Goal: Transaction & Acquisition: Purchase product/service

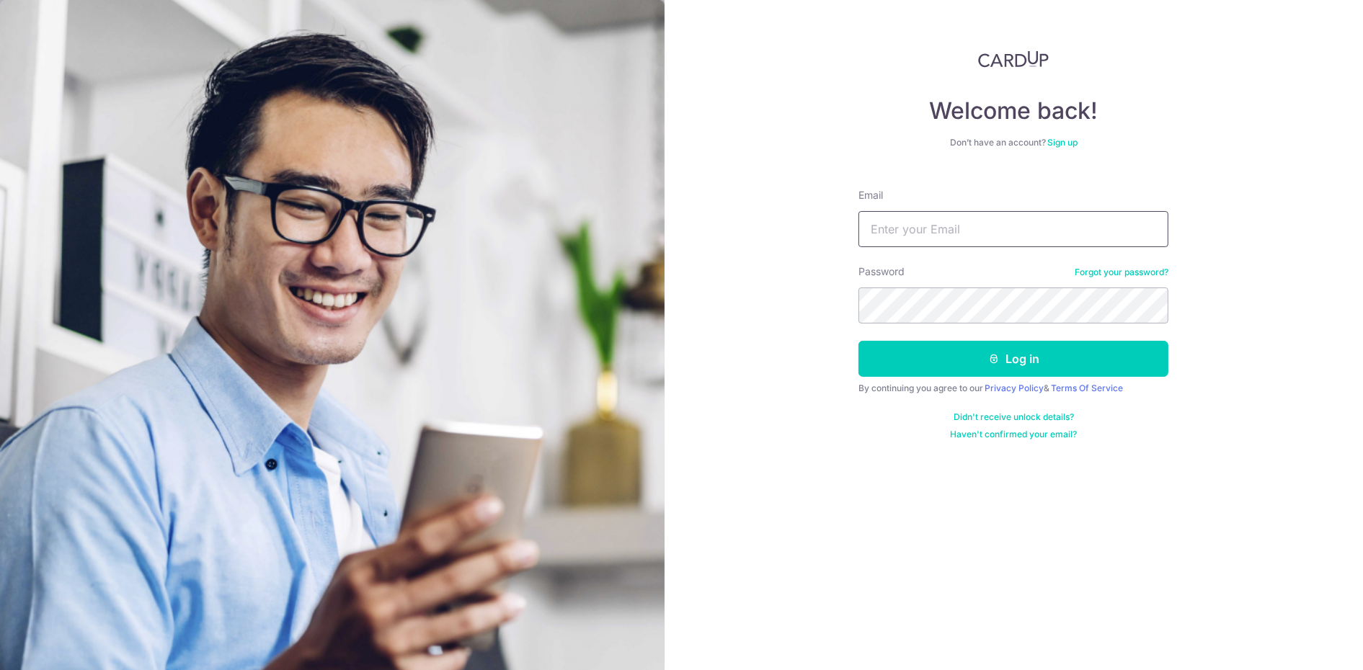
click at [940, 238] on input "Email" at bounding box center [1013, 229] width 310 height 36
type input "[PERSON_NAME][EMAIL_ADDRESS][DOMAIN_NAME]"
click at [858, 341] on button "Log in" at bounding box center [1013, 359] width 310 height 36
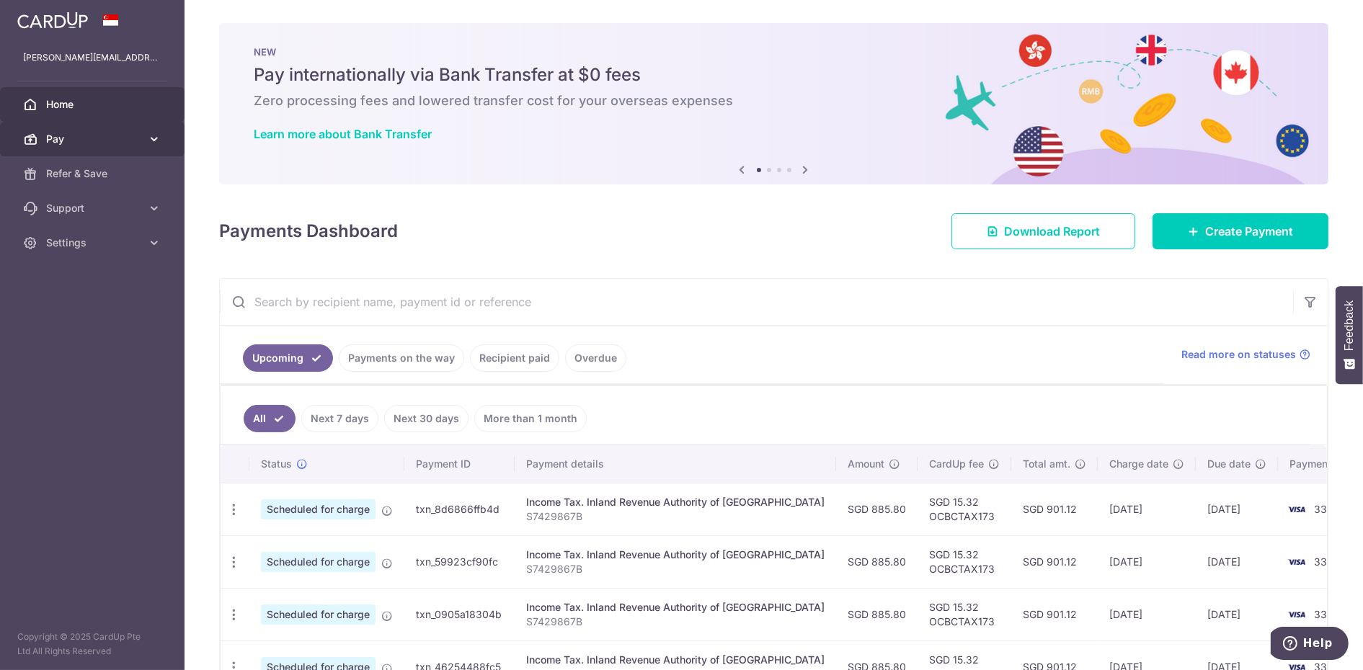
click at [77, 146] on link "Pay" at bounding box center [92, 139] width 184 height 35
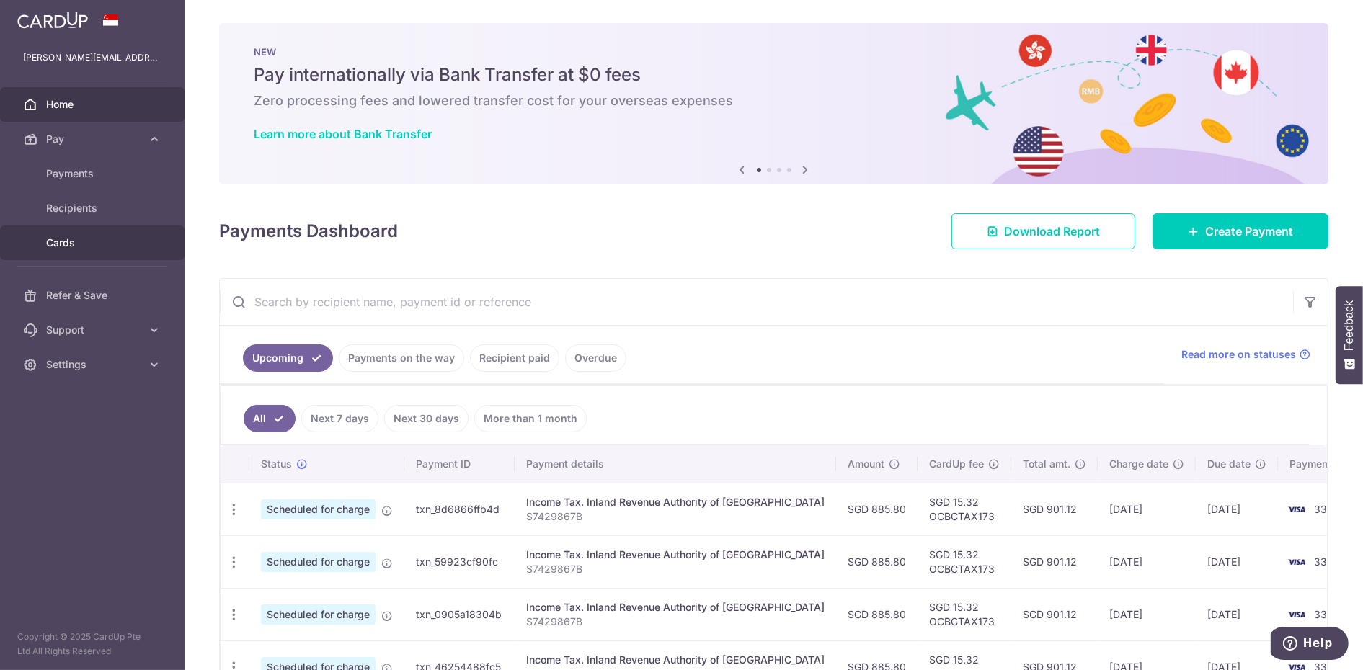
click at [63, 231] on link "Cards" at bounding box center [92, 243] width 184 height 35
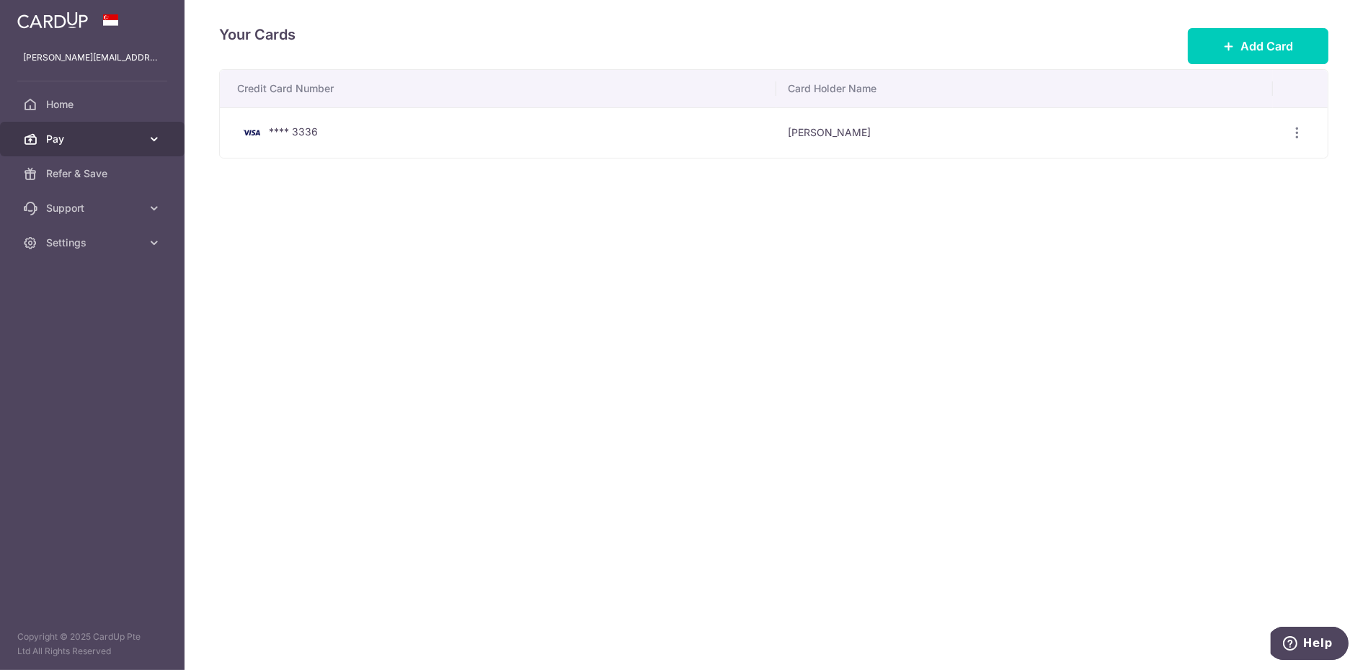
click at [142, 135] on link "Pay" at bounding box center [92, 139] width 184 height 35
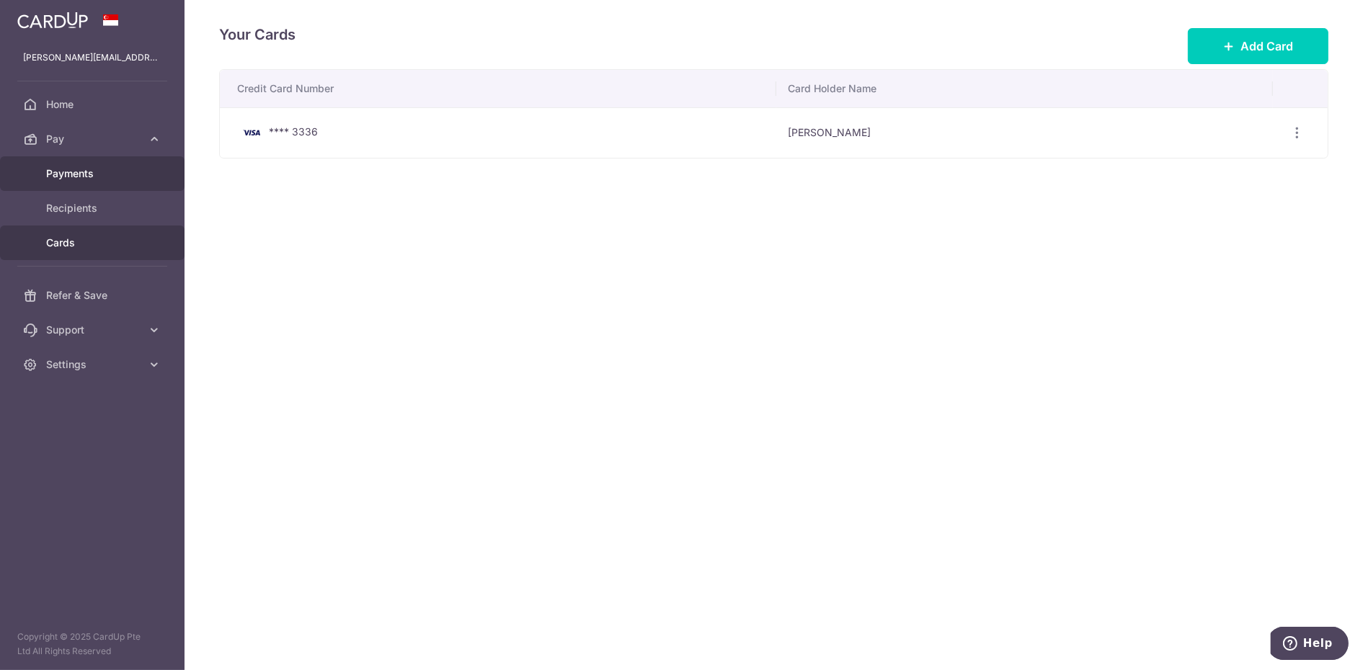
click at [85, 173] on span "Payments" at bounding box center [93, 173] width 95 height 14
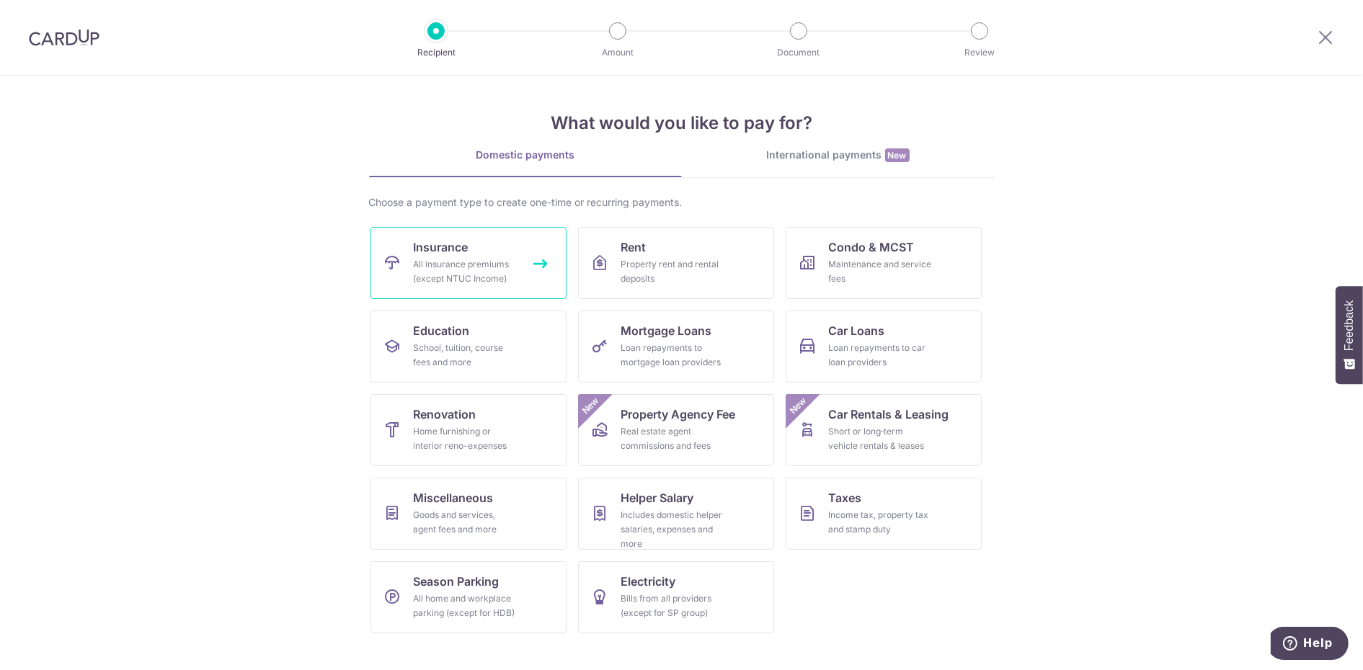
click at [416, 258] on div "All insurance premiums (except NTUC Income)" at bounding box center [466, 271] width 104 height 29
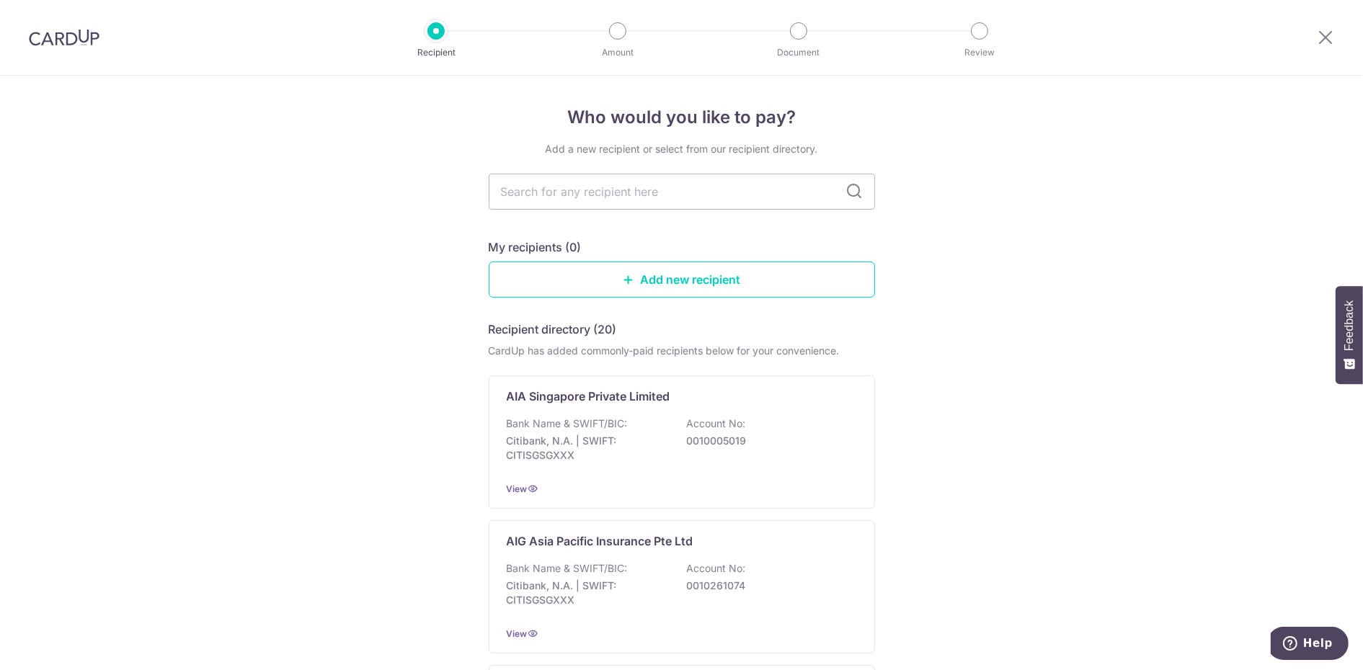
click at [77, 35] on img at bounding box center [64, 37] width 71 height 17
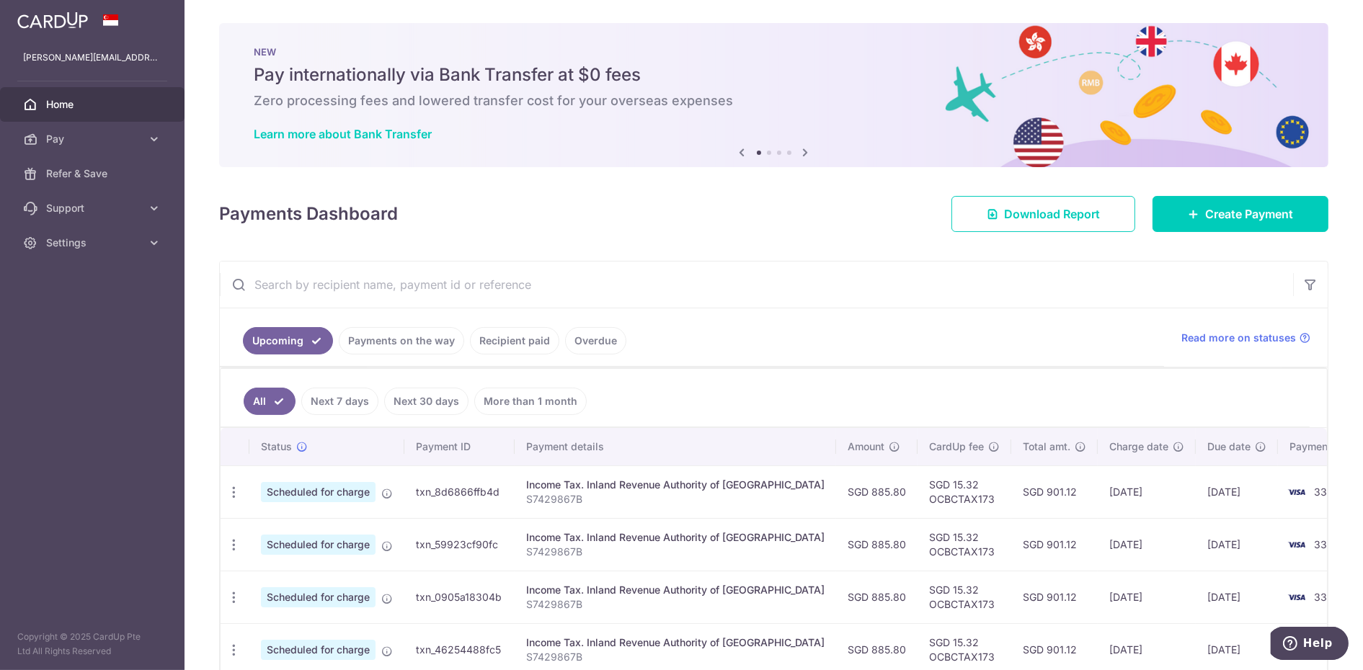
scroll to position [144, 0]
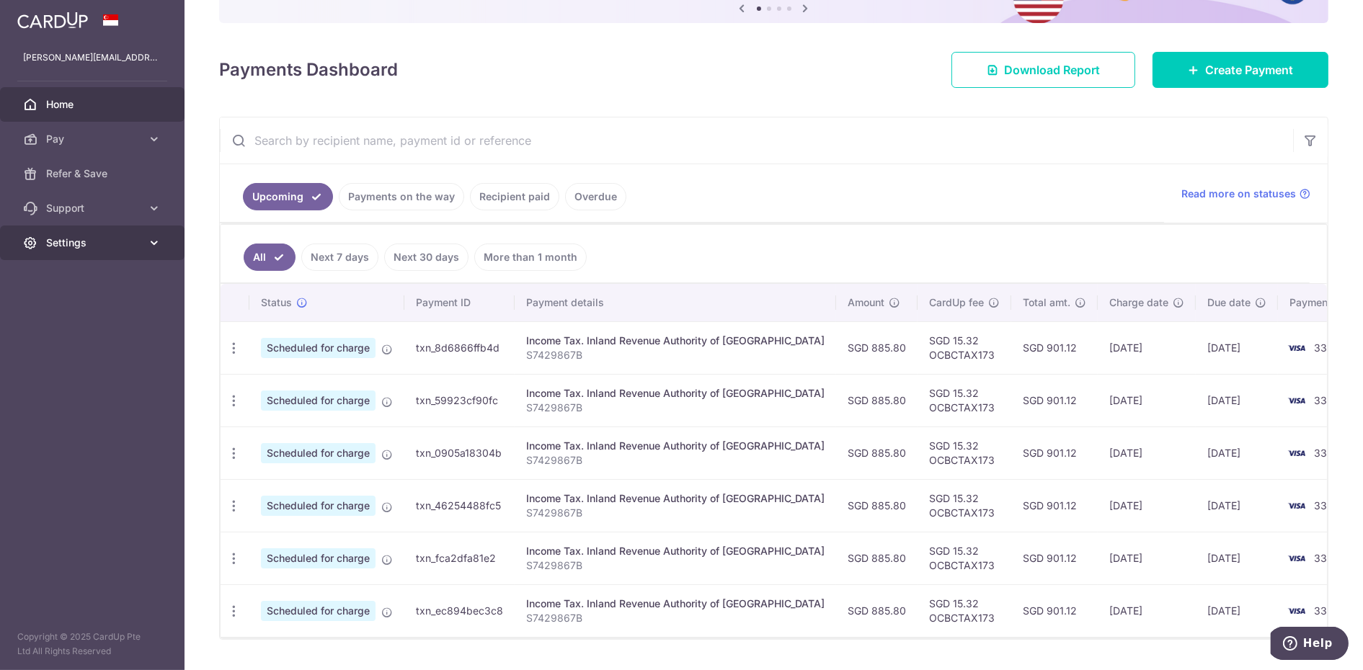
click at [37, 250] on link "Settings" at bounding box center [92, 243] width 184 height 35
click at [58, 280] on span "Account" at bounding box center [93, 277] width 95 height 14
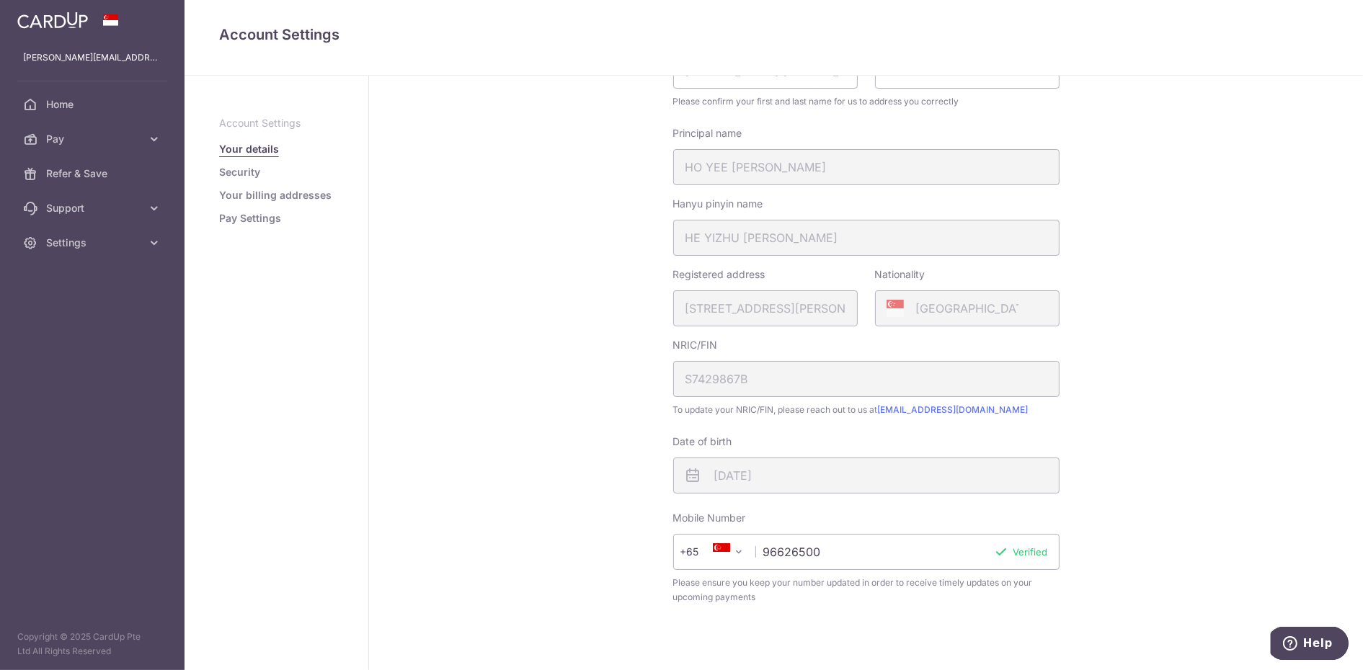
scroll to position [24, 0]
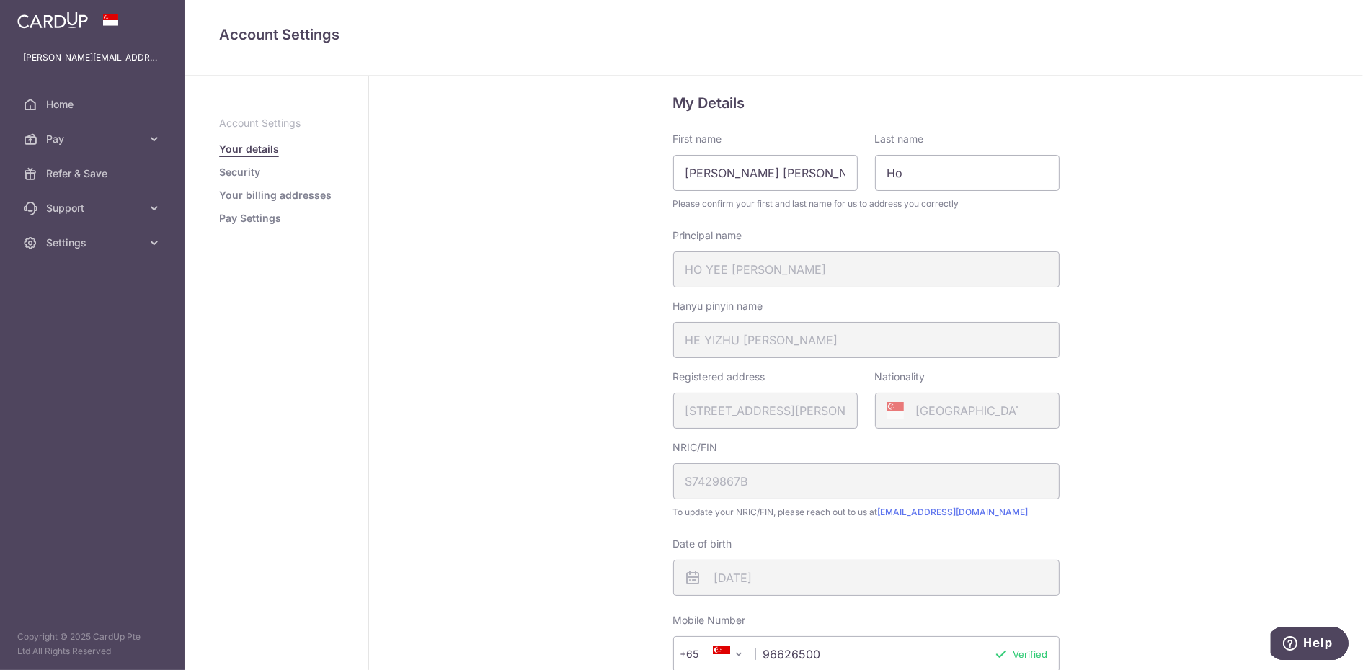
click at [273, 222] on link "Pay Settings" at bounding box center [250, 218] width 62 height 14
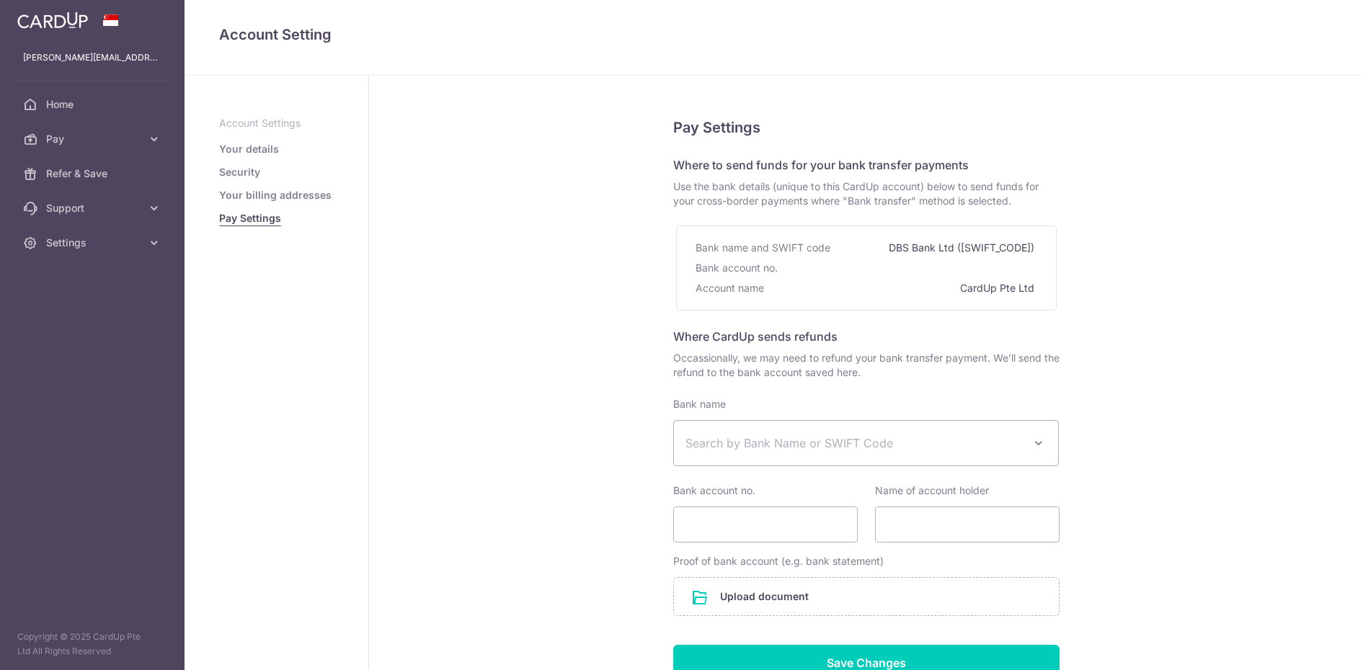
select select
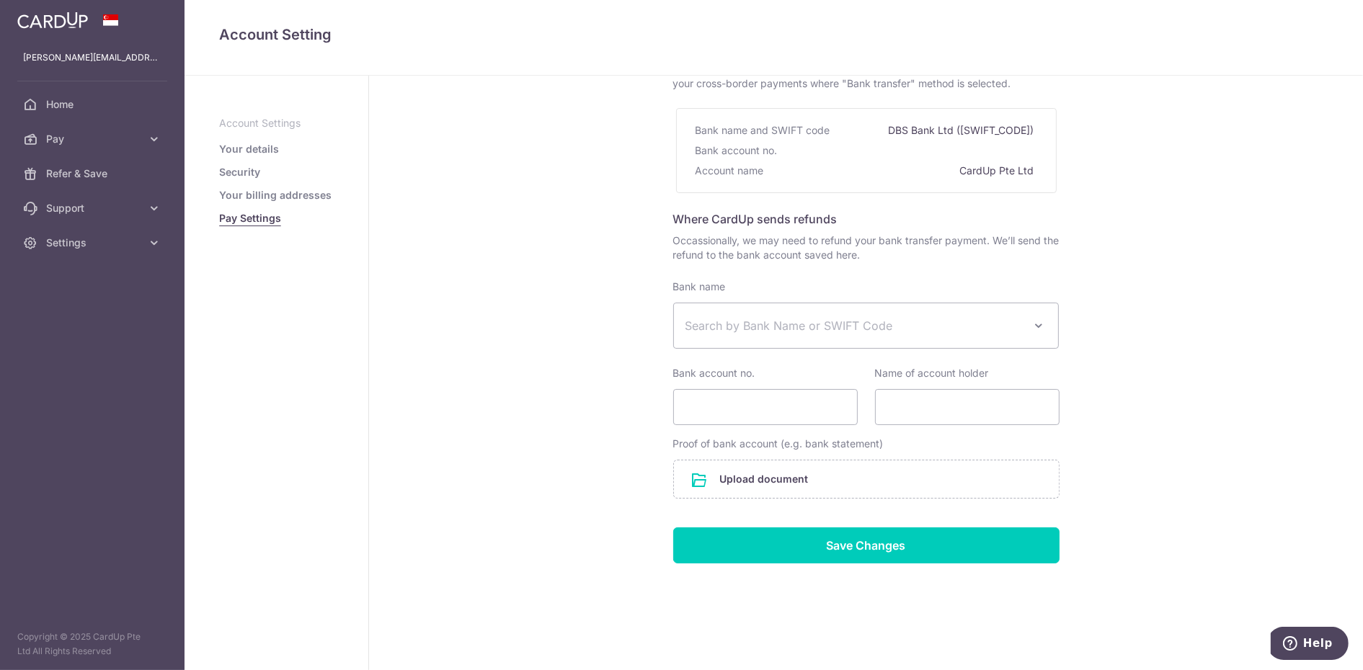
click at [231, 195] on link "Your billing addresses" at bounding box center [275, 195] width 112 height 14
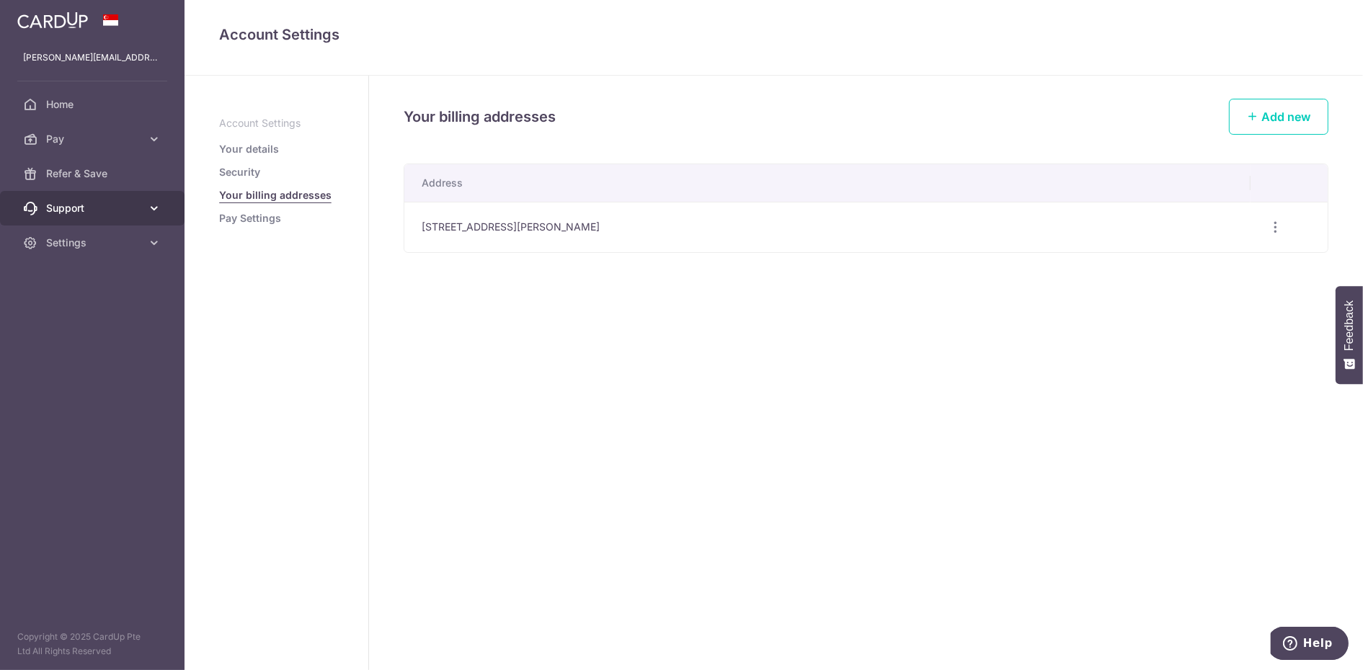
click at [70, 203] on span "Support" at bounding box center [93, 208] width 95 height 14
click at [59, 175] on span "Refer & Save" at bounding box center [93, 173] width 95 height 14
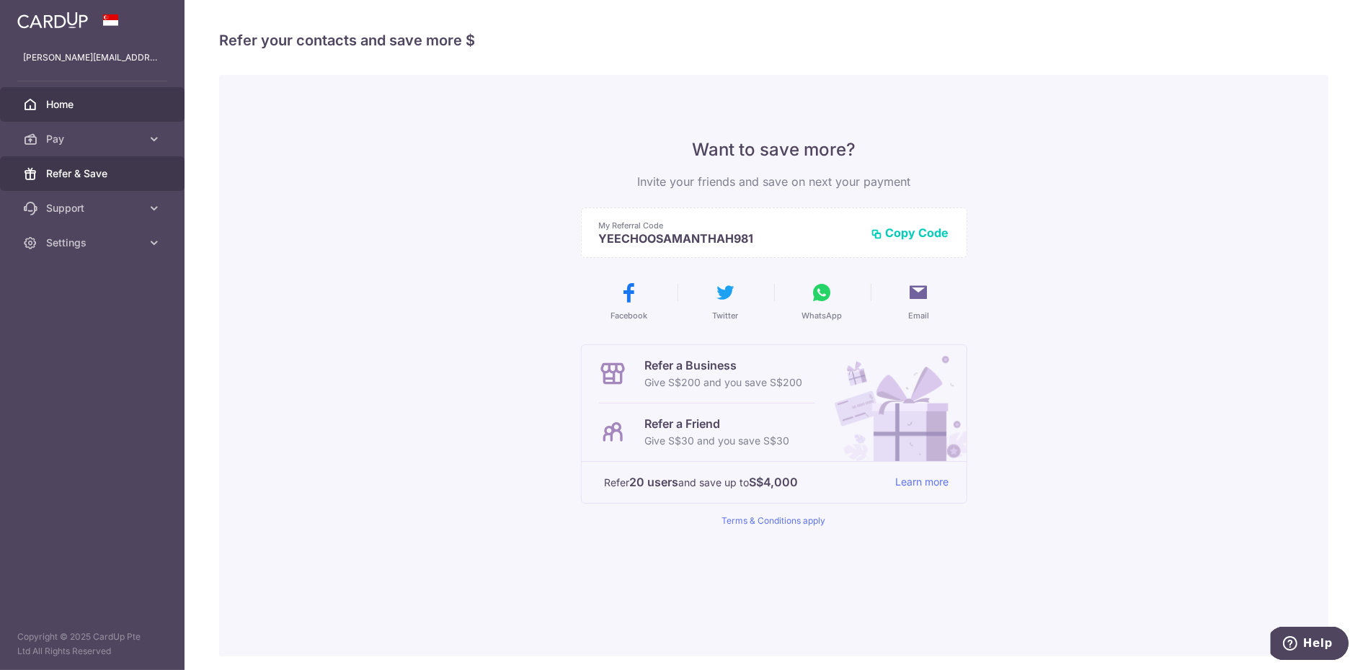
click at [79, 112] on link "Home" at bounding box center [92, 104] width 184 height 35
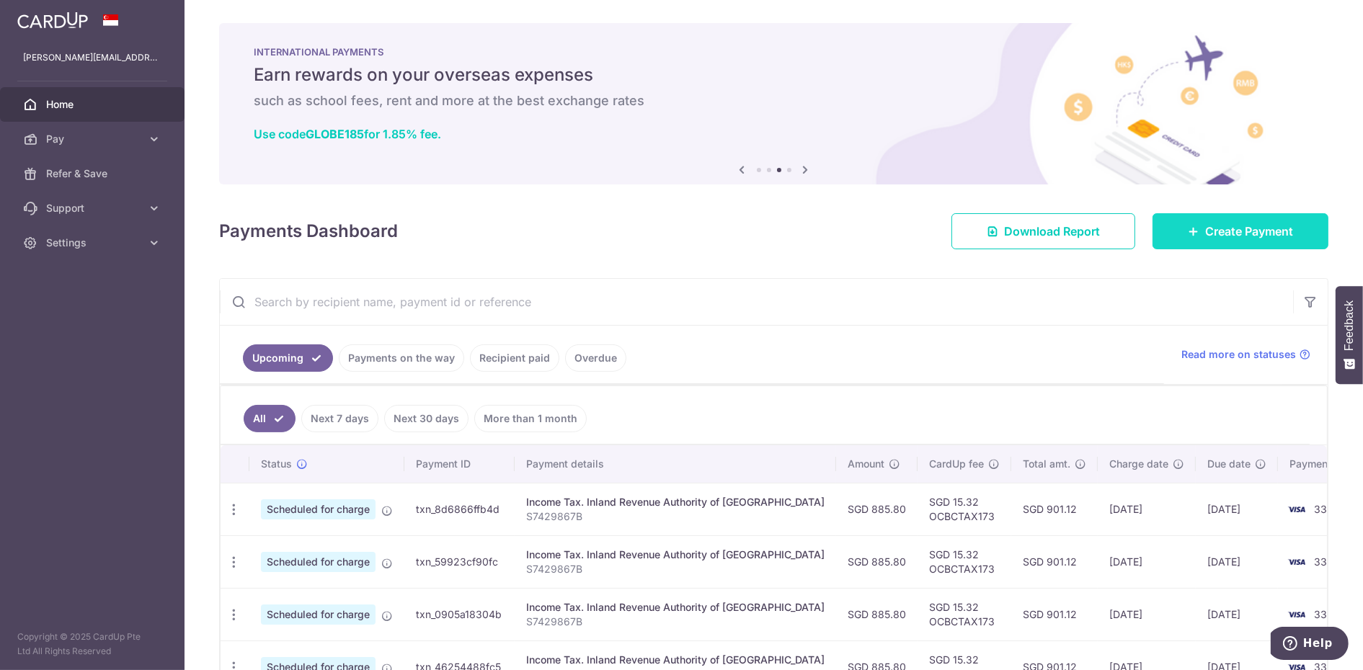
click at [1206, 236] on span "Create Payment" at bounding box center [1249, 231] width 88 height 17
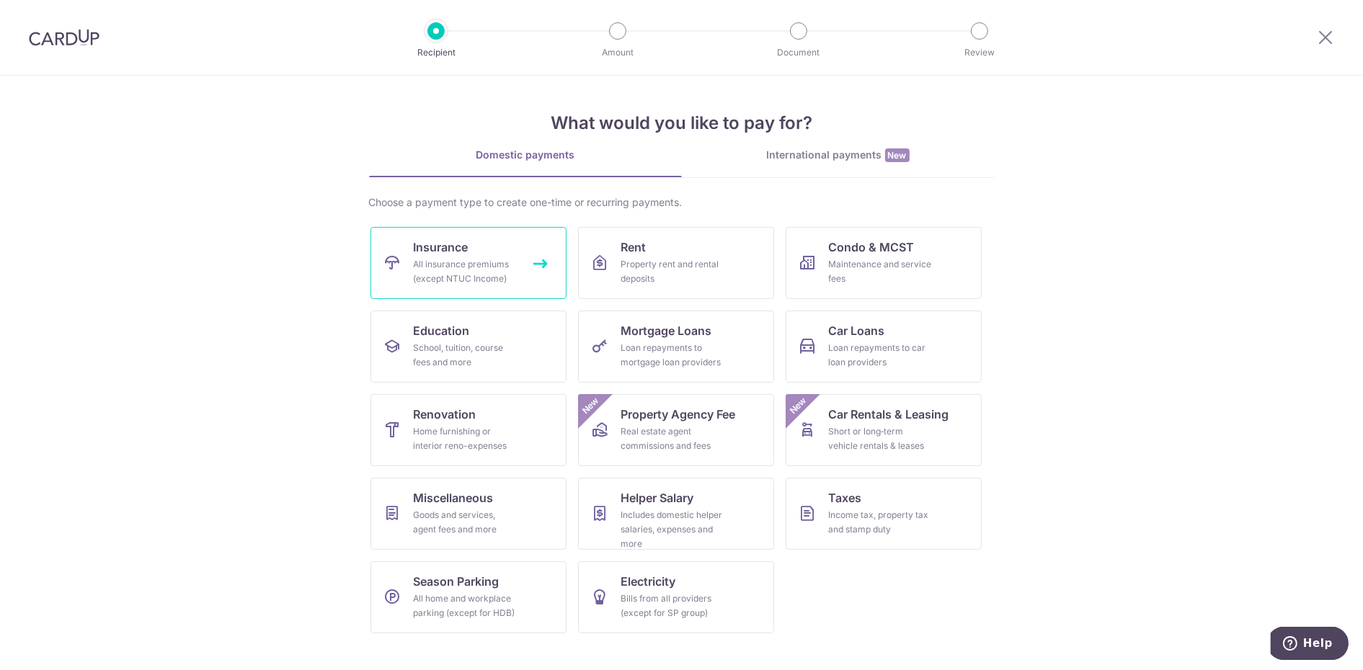
click at [450, 254] on span "Insurance" at bounding box center [441, 247] width 55 height 17
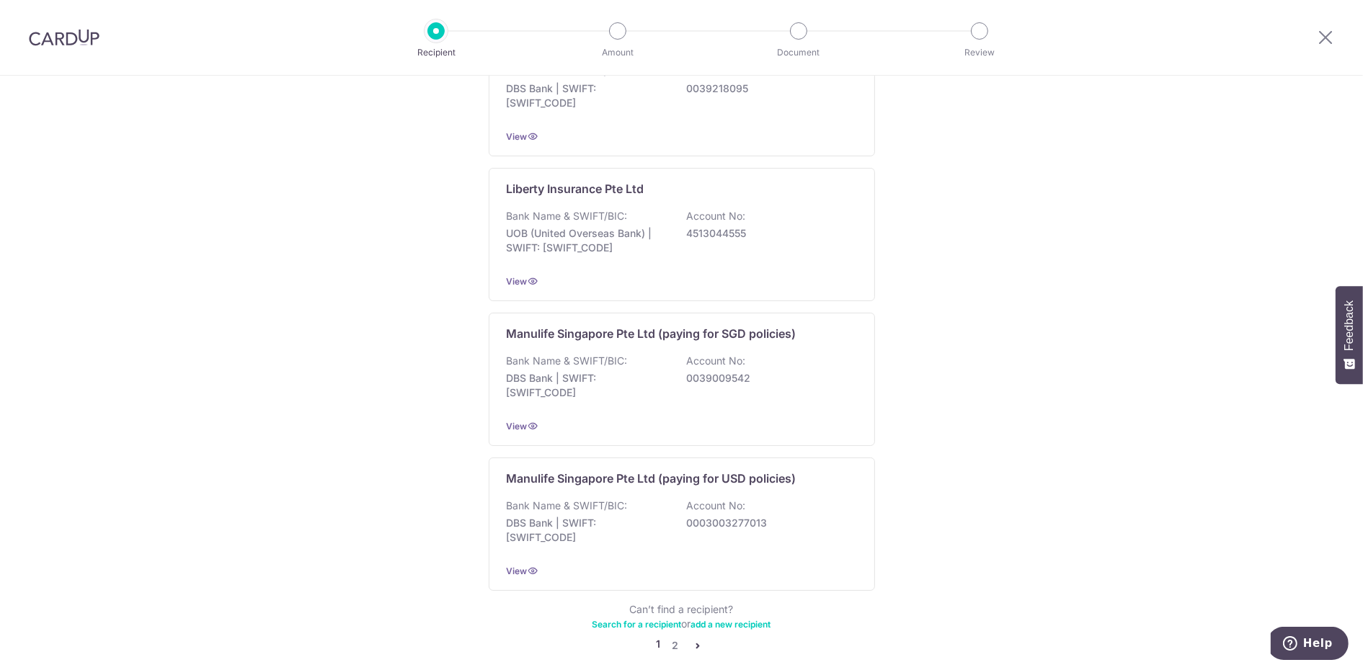
scroll to position [1291, 0]
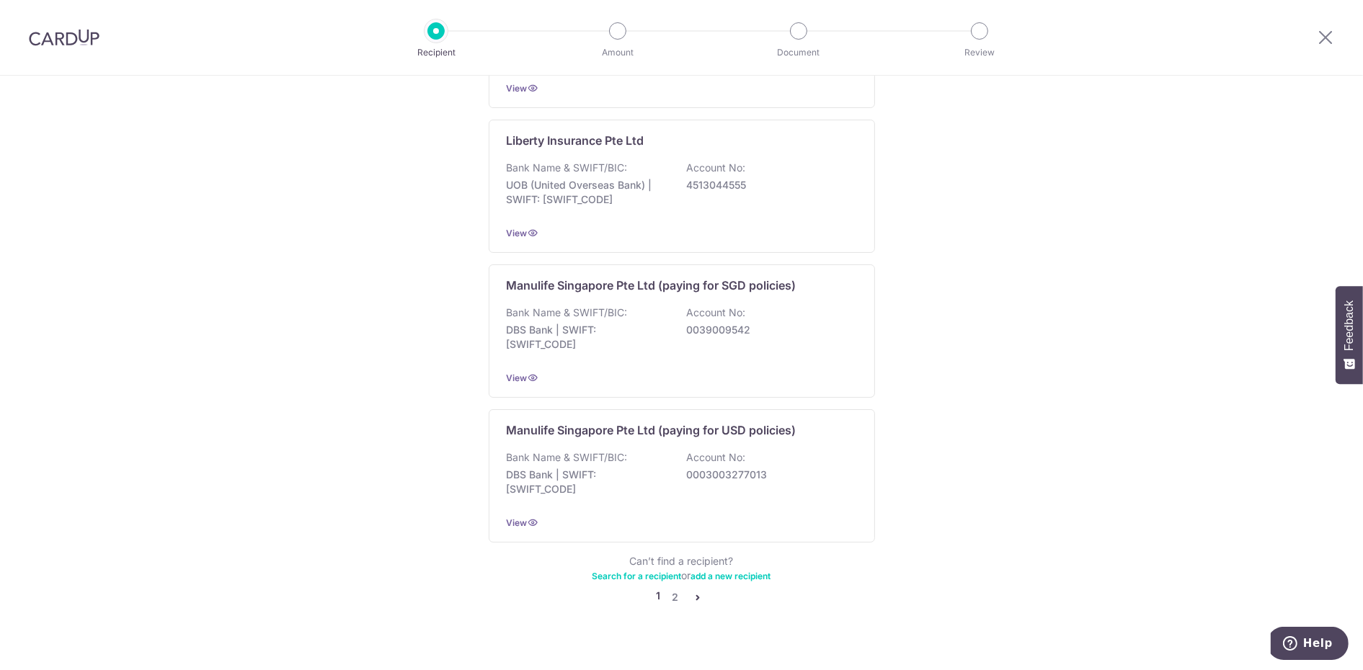
click at [693, 592] on icon "pager" at bounding box center [698, 598] width 12 height 12
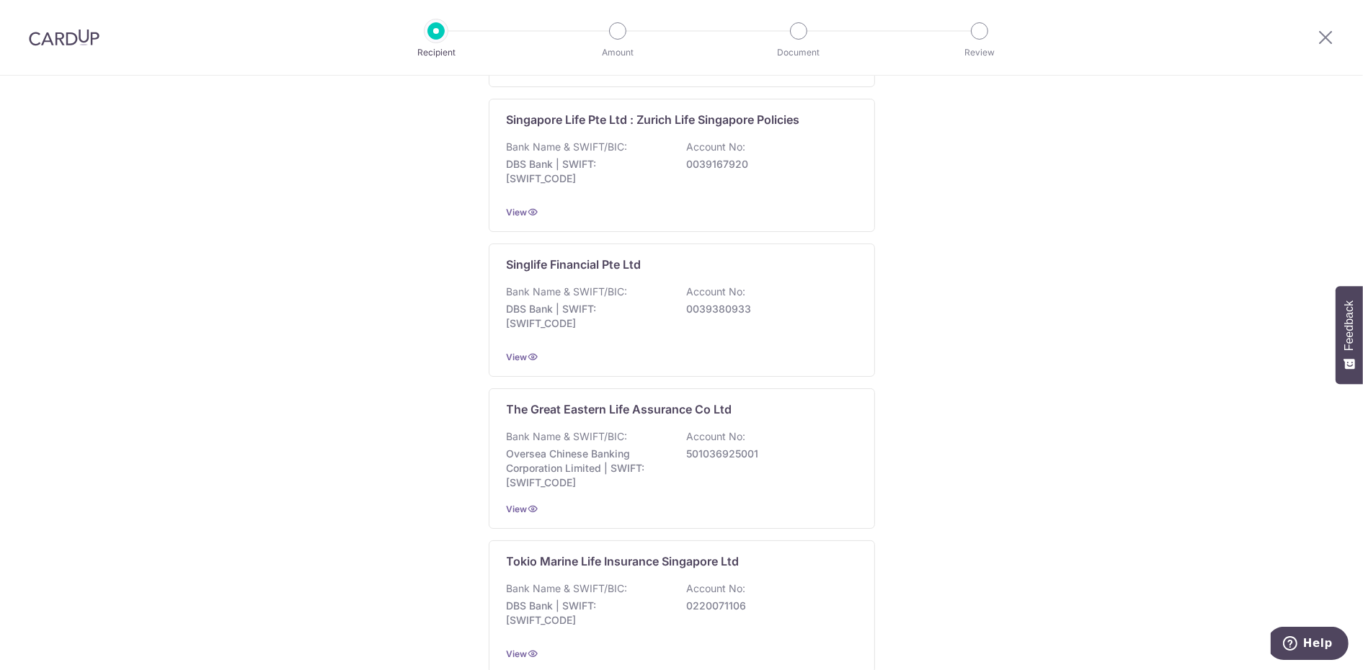
scroll to position [1298, 0]
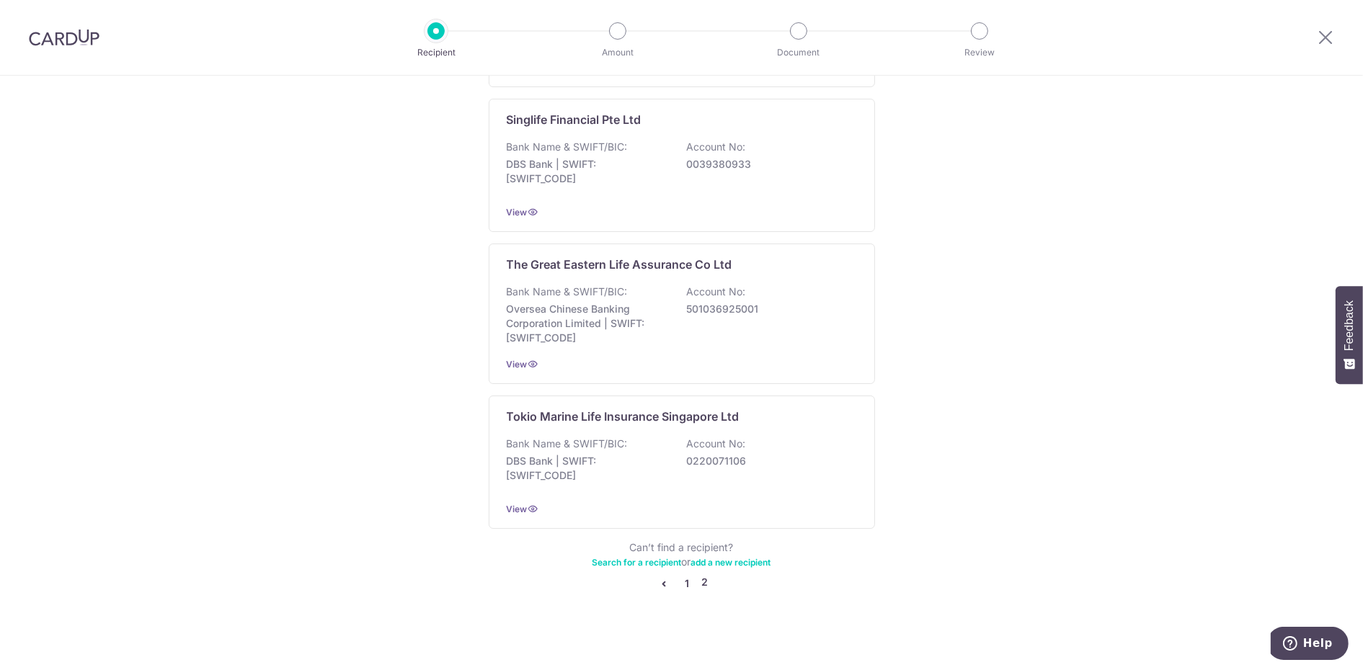
click at [684, 575] on link "1" at bounding box center [686, 583] width 17 height 17
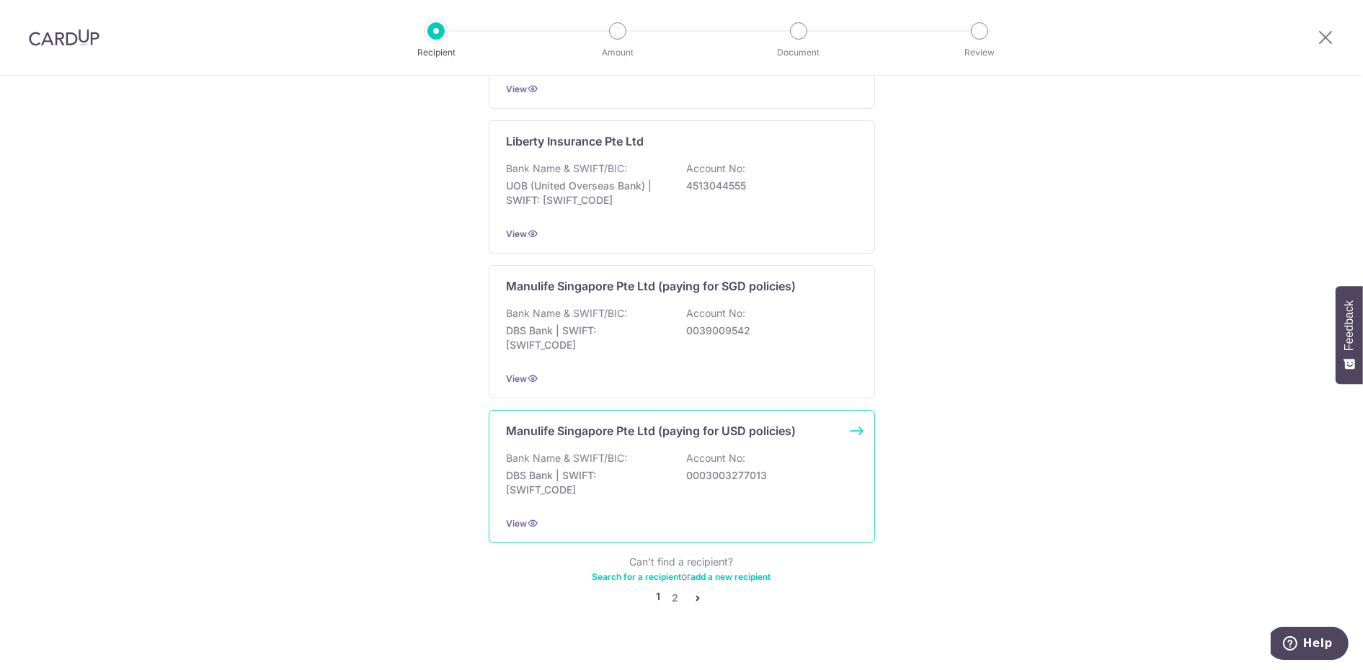
scroll to position [1291, 0]
click at [679, 589] on link "2" at bounding box center [675, 597] width 17 height 17
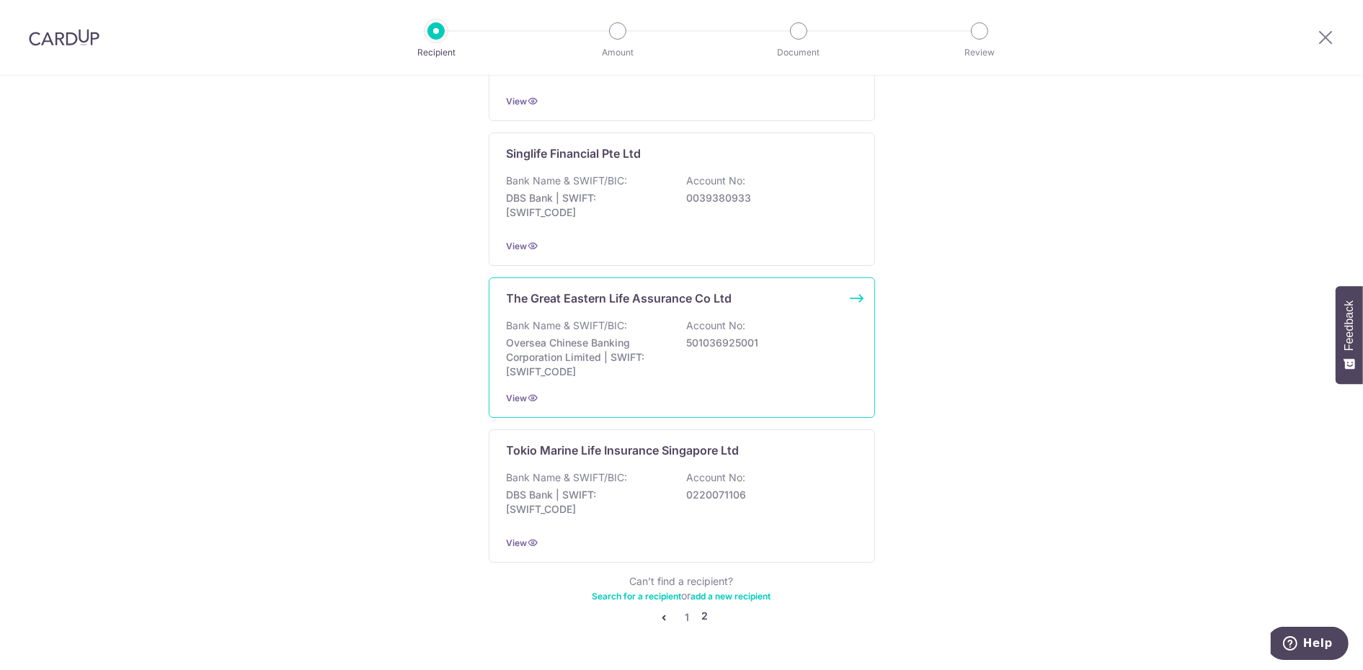
scroll to position [1298, 0]
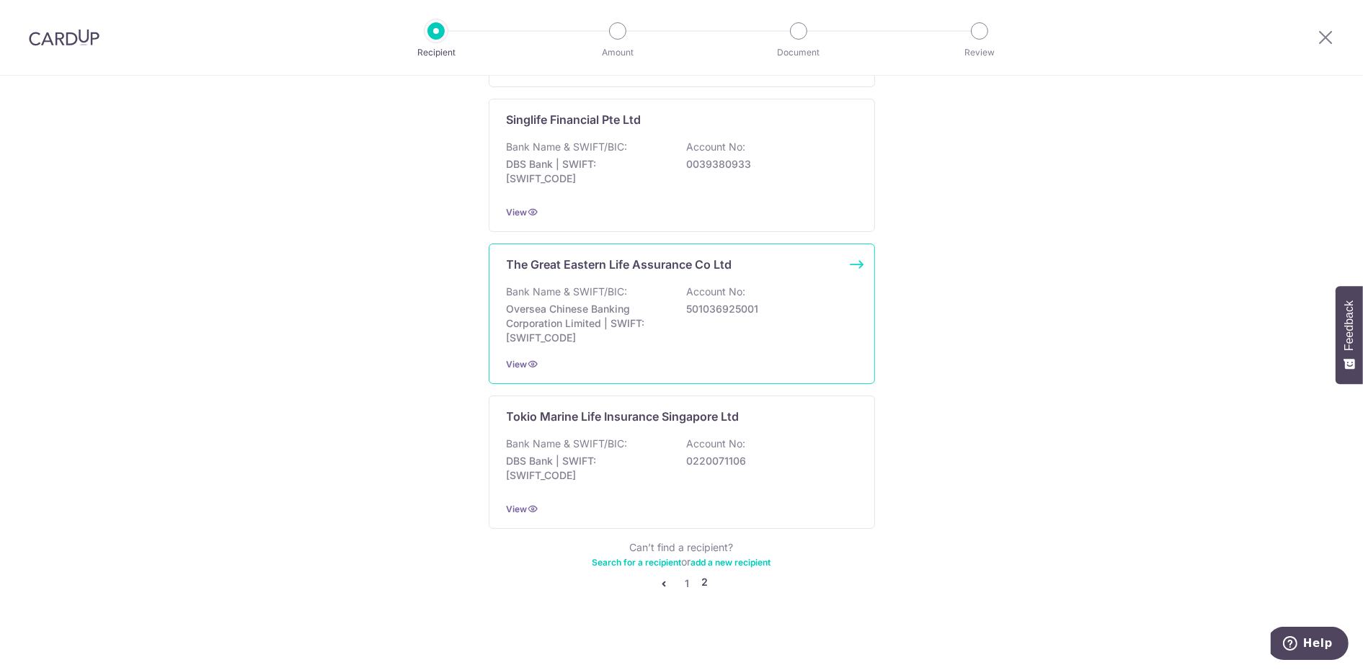
click at [603, 324] on p "Oversea Chinese Banking Corporation Limited | SWIFT: OCBCSGSGXXX" at bounding box center [587, 323] width 161 height 43
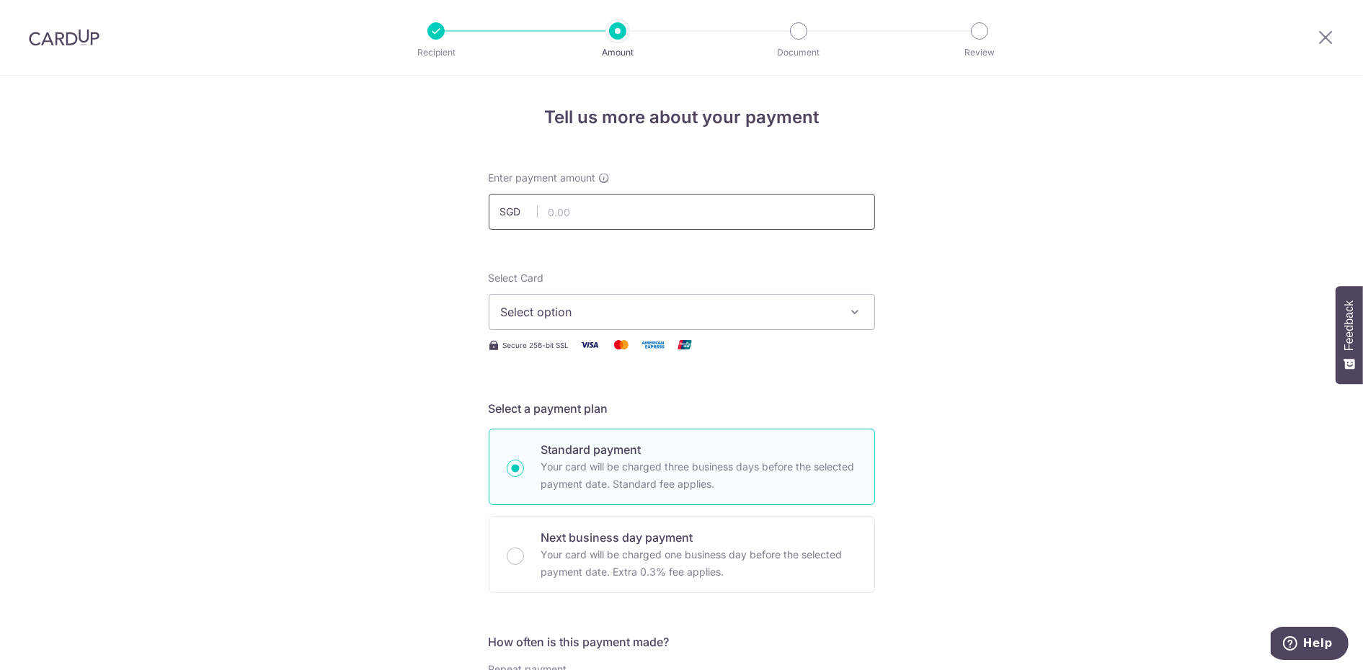
click at [558, 203] on input "text" at bounding box center [682, 212] width 386 height 36
type input "1,663.15"
click at [599, 297] on button "Select option" at bounding box center [682, 312] width 386 height 36
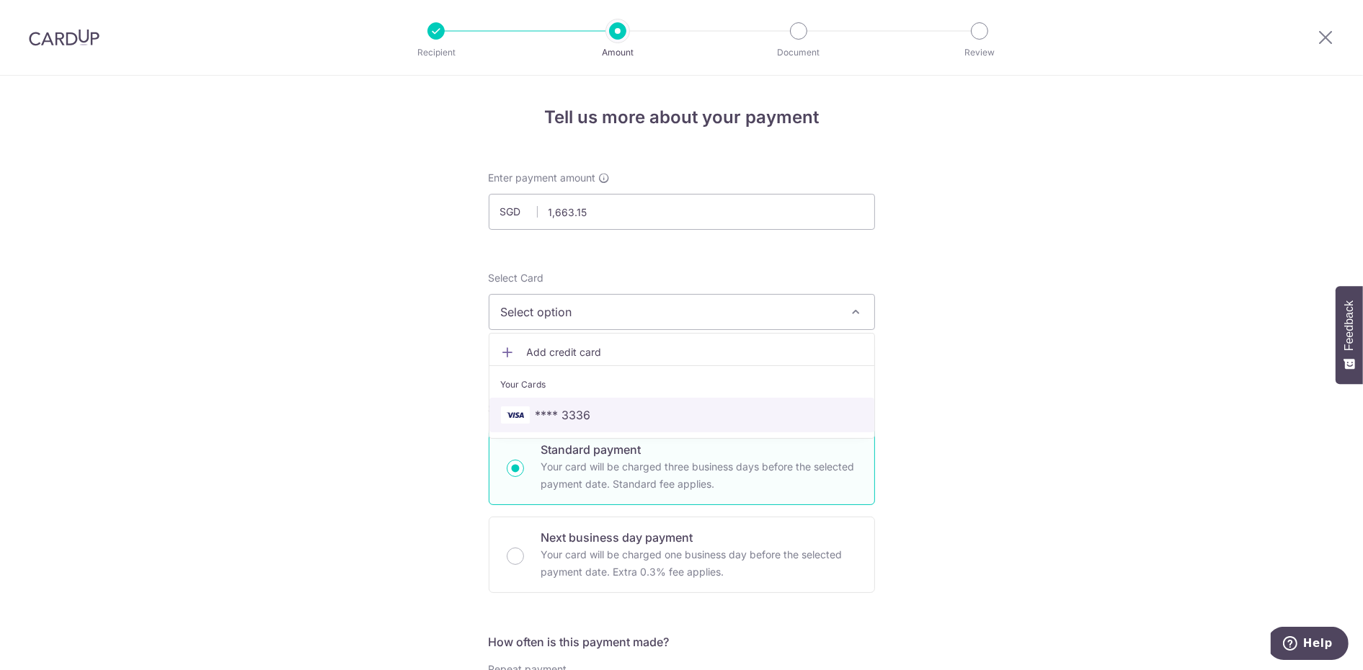
click at [576, 420] on span "**** 3336" at bounding box center [562, 414] width 55 height 17
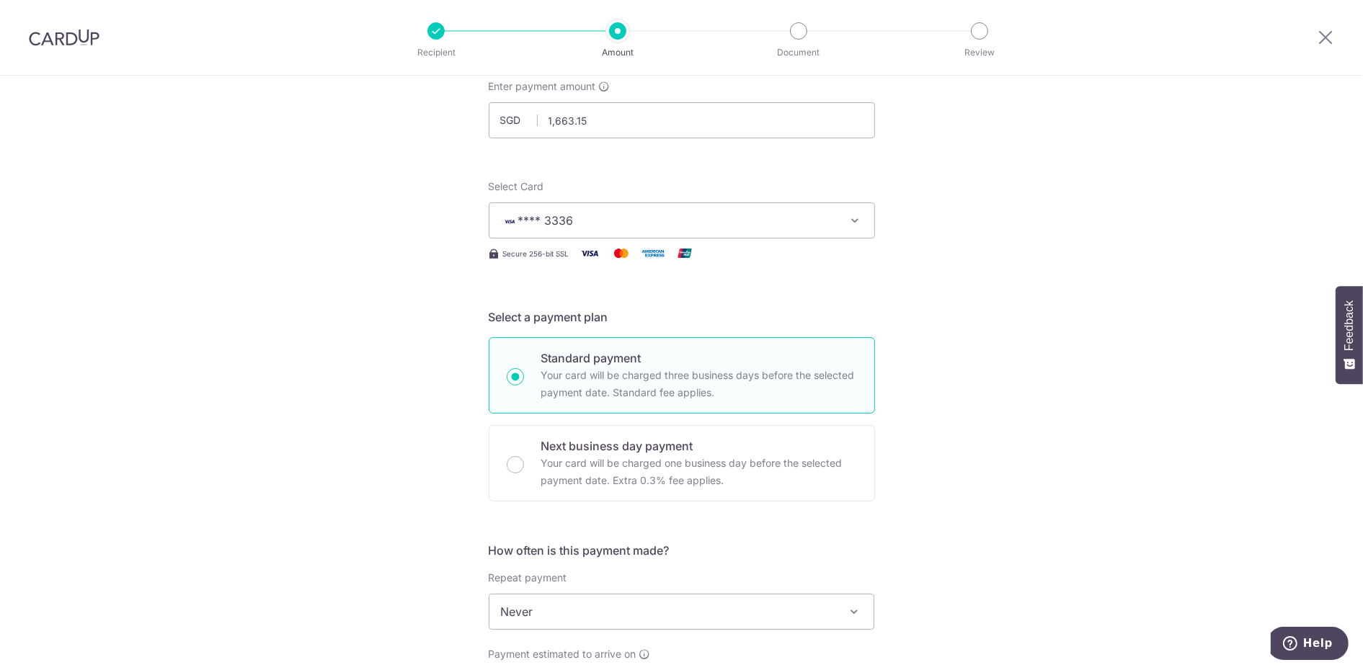
scroll to position [215, 0]
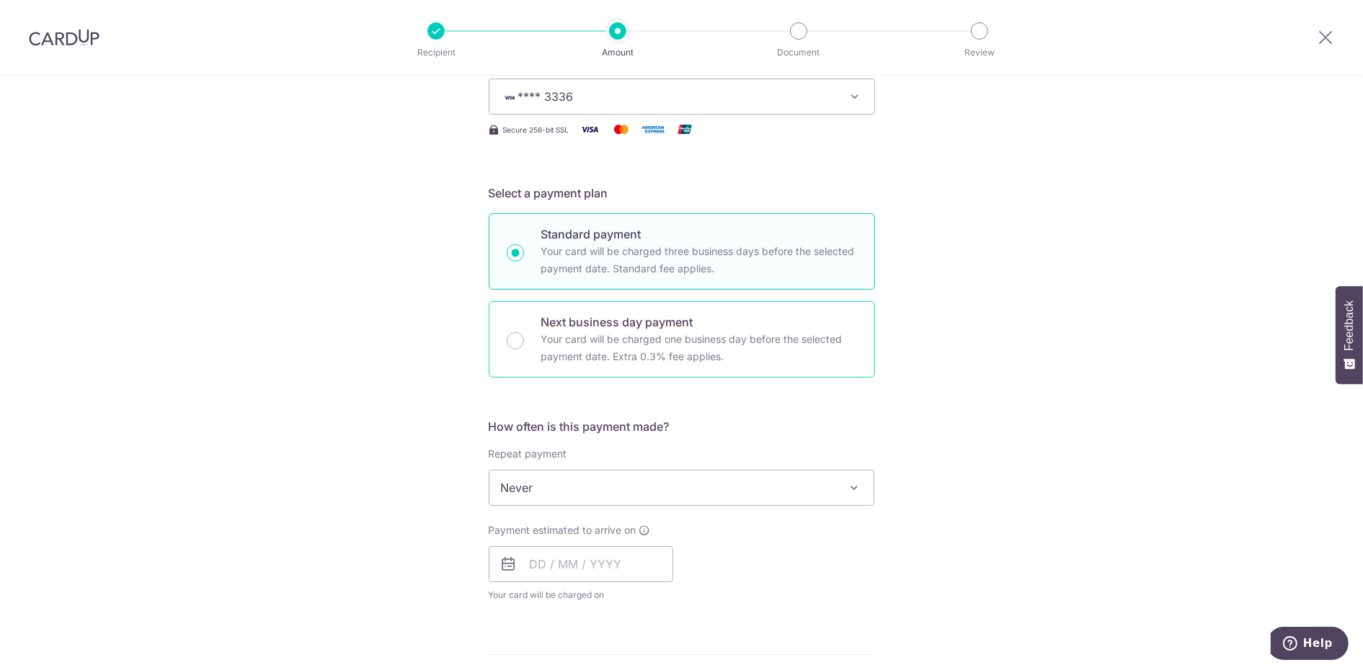
click at [541, 342] on p "Your card will be charged one business day before the selected payment date. Ex…" at bounding box center [699, 348] width 316 height 35
click at [524, 342] on input "Next business day payment Your card will be charged one business day before the…" at bounding box center [515, 340] width 17 height 17
radio input "false"
radio input "true"
click at [613, 271] on p "Your card will be charged three business days before the selected payment date.…" at bounding box center [699, 260] width 316 height 35
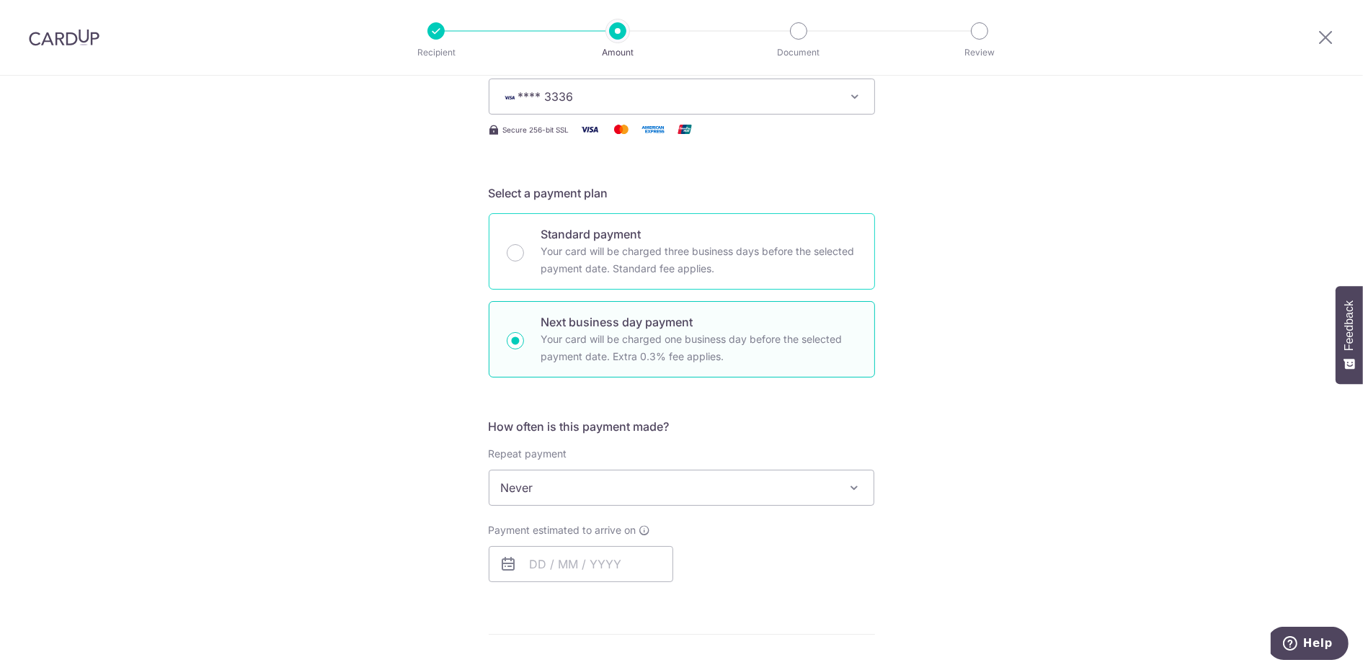
click at [524, 262] on input "Standard payment Your card will be charged three business days before the selec…" at bounding box center [515, 252] width 17 height 17
radio input "true"
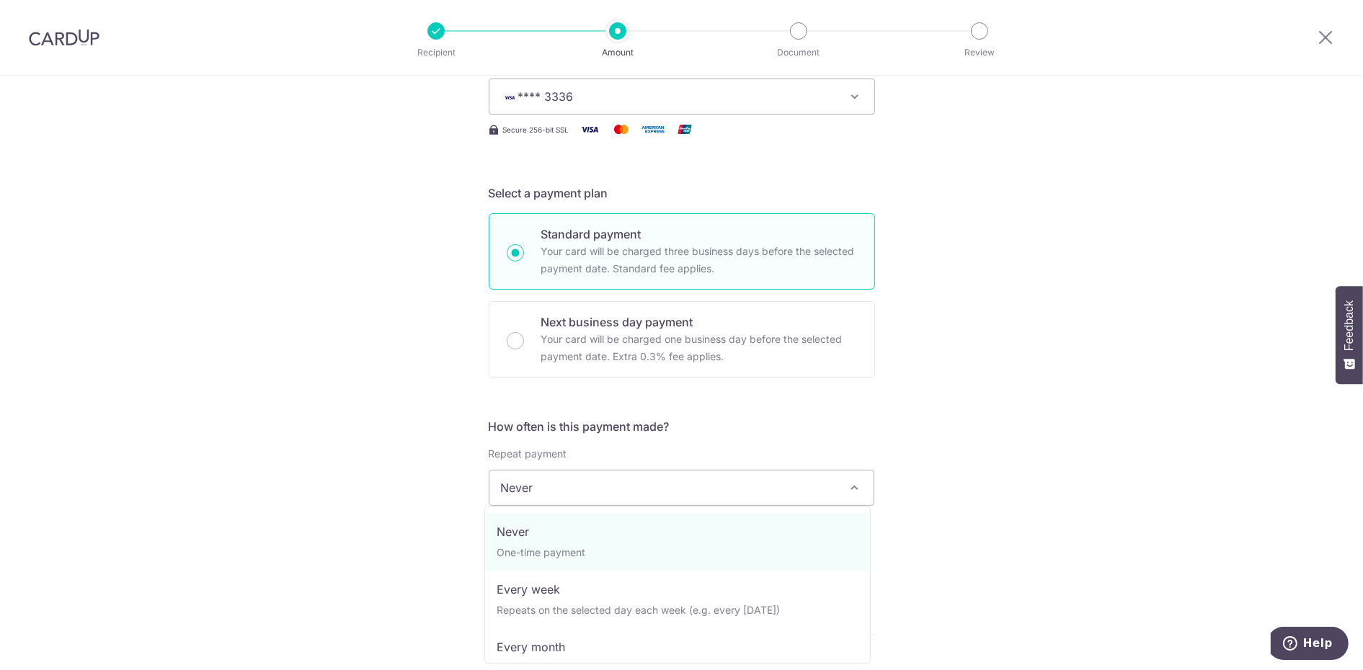
click at [766, 494] on span "Never" at bounding box center [681, 488] width 385 height 35
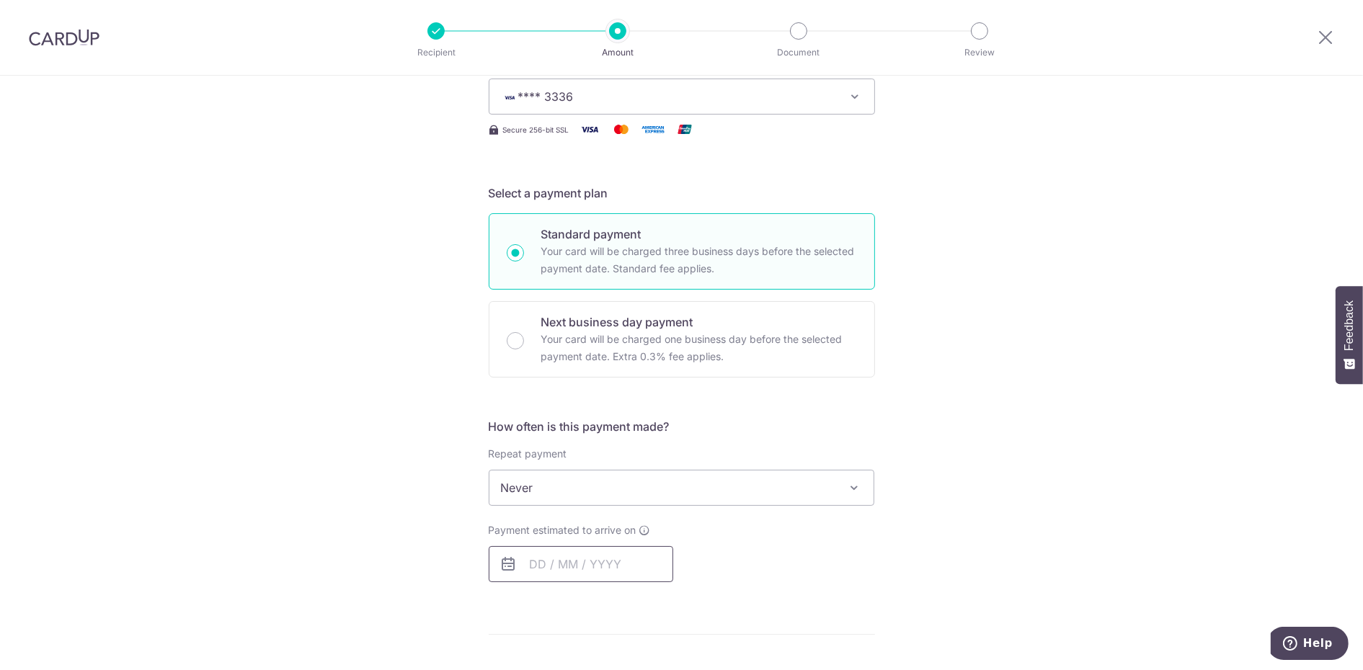
click at [532, 560] on input "text" at bounding box center [581, 564] width 184 height 36
click at [805, 504] on div "How often is this payment made? Repeat payment Never Every week Every month Eve…" at bounding box center [682, 506] width 386 height 176
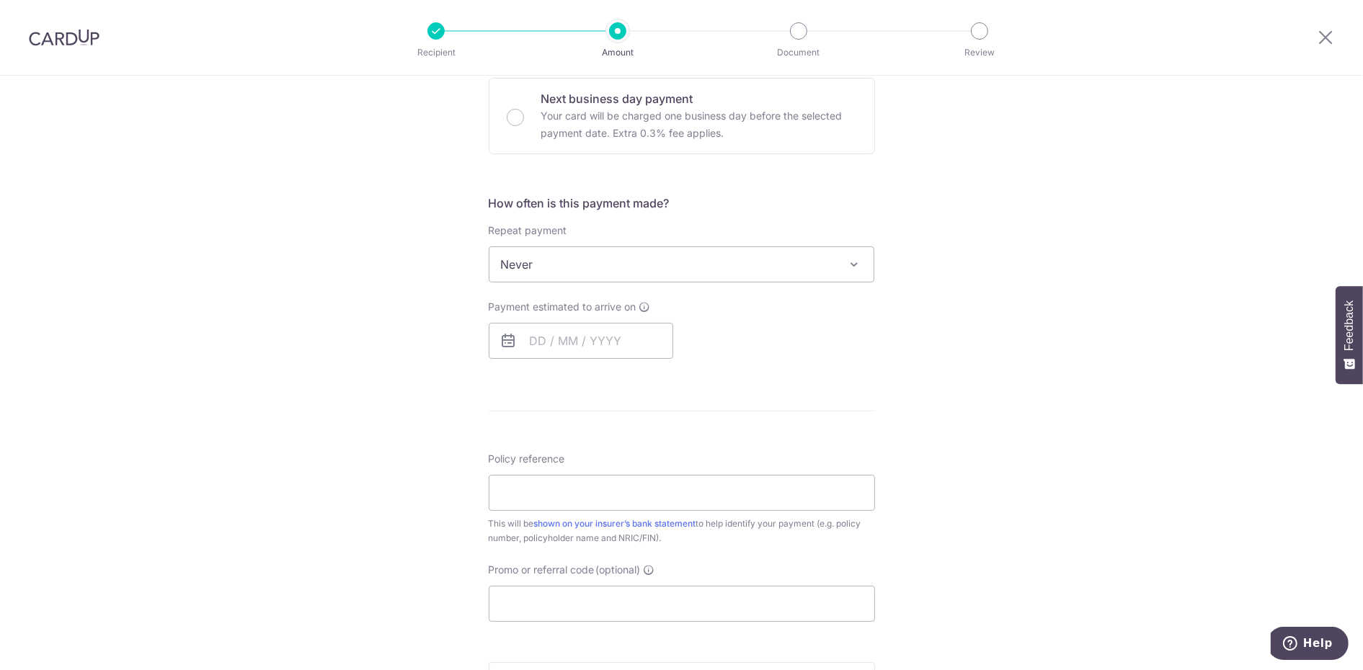
scroll to position [504, 0]
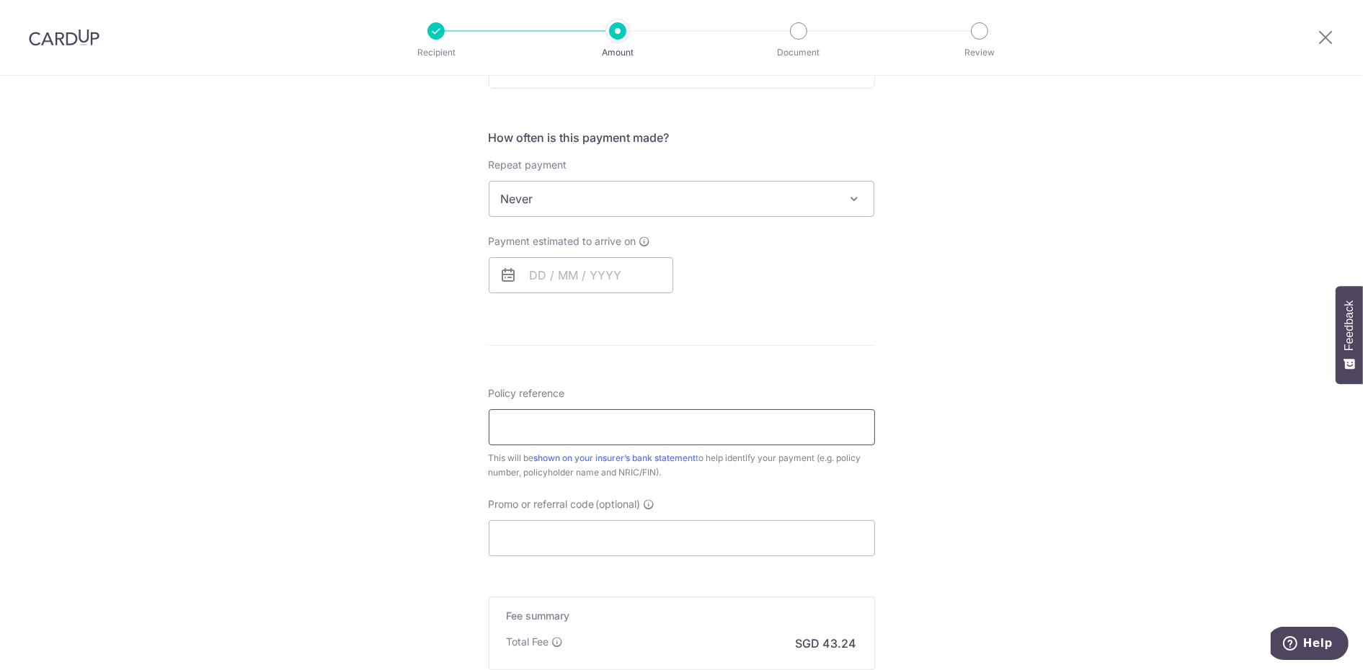
click at [604, 415] on input "Policy reference" at bounding box center [682, 427] width 386 height 36
type input "0214777646"
click at [587, 522] on input "Promo or referral code (optional)" at bounding box center [682, 538] width 386 height 36
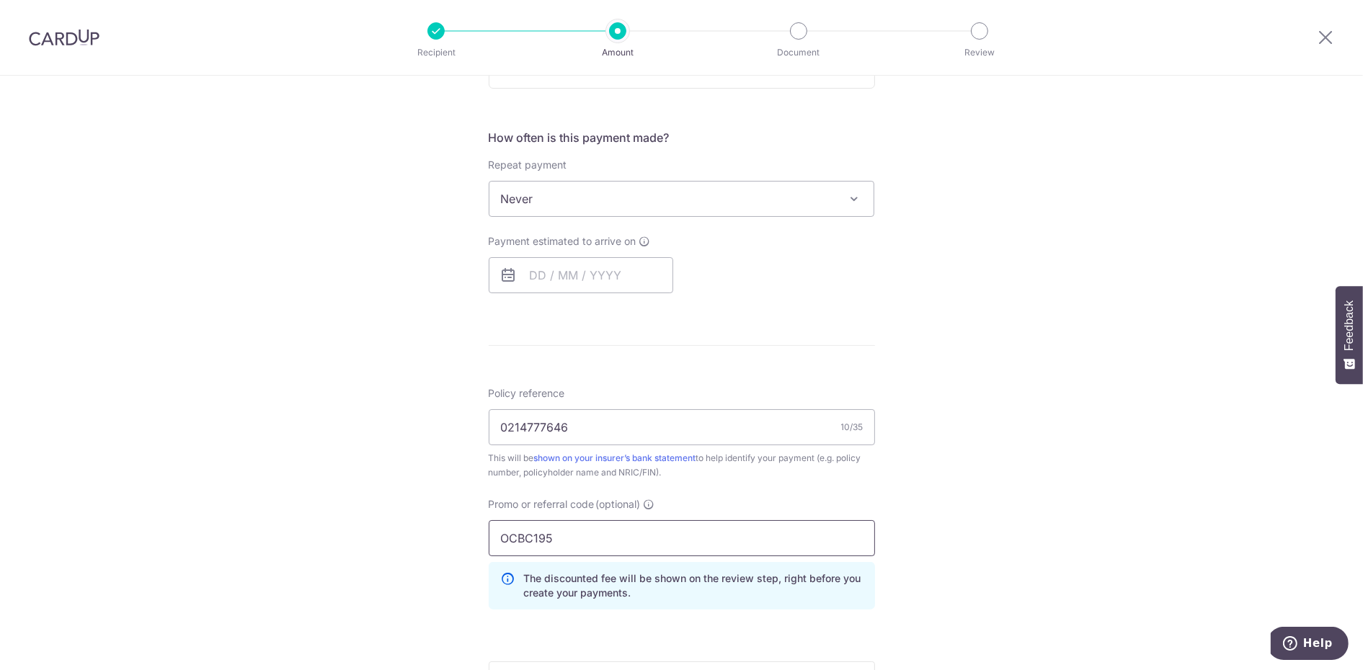
type input "OCBC195"
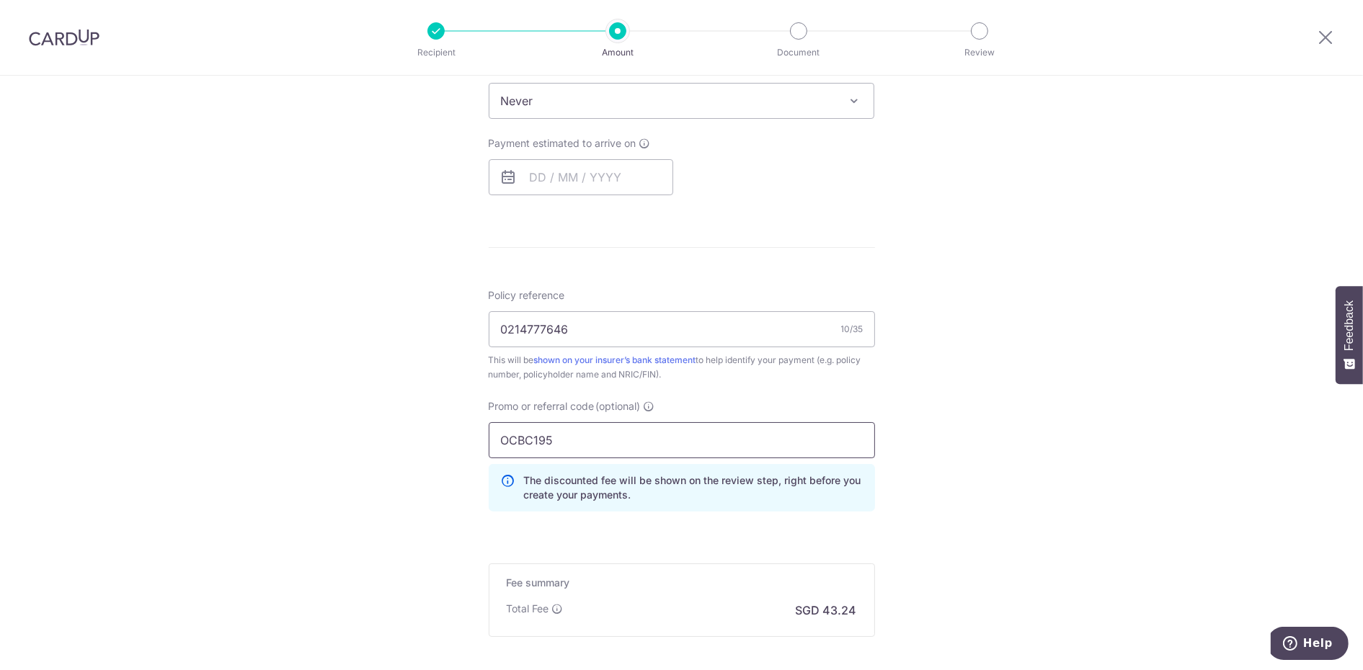
scroll to position [720, 0]
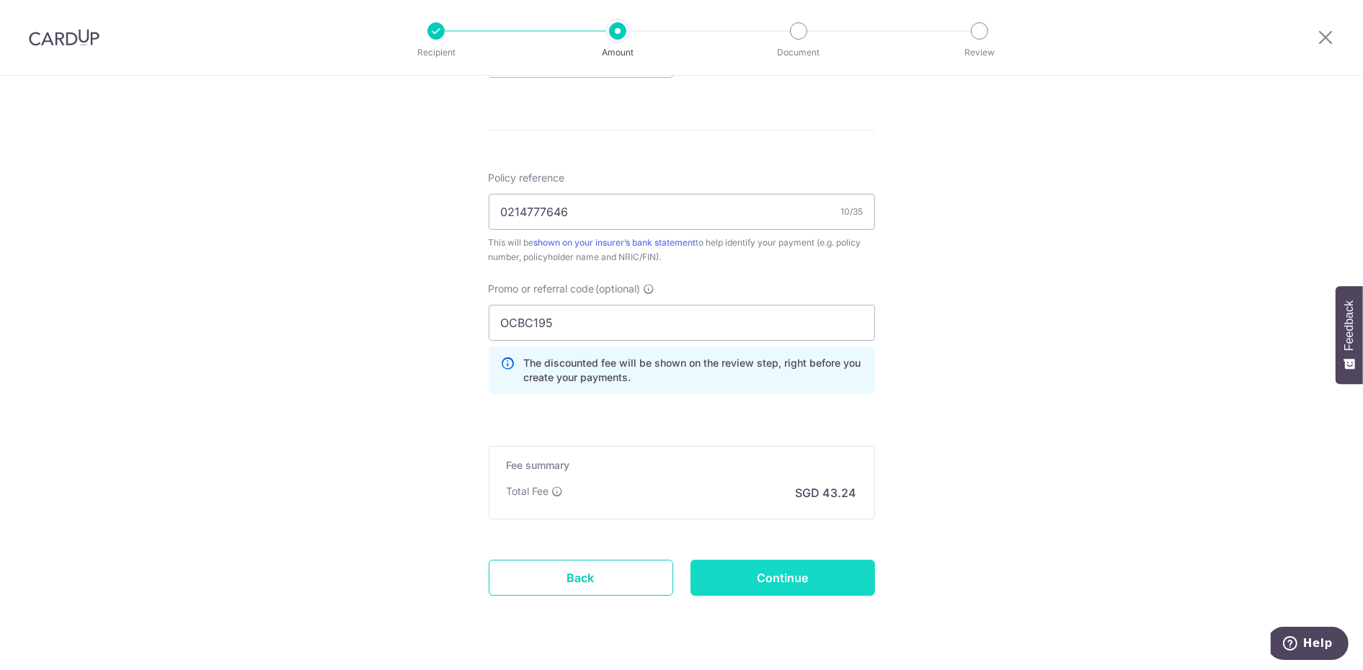
click at [792, 575] on input "Continue" at bounding box center [782, 578] width 184 height 36
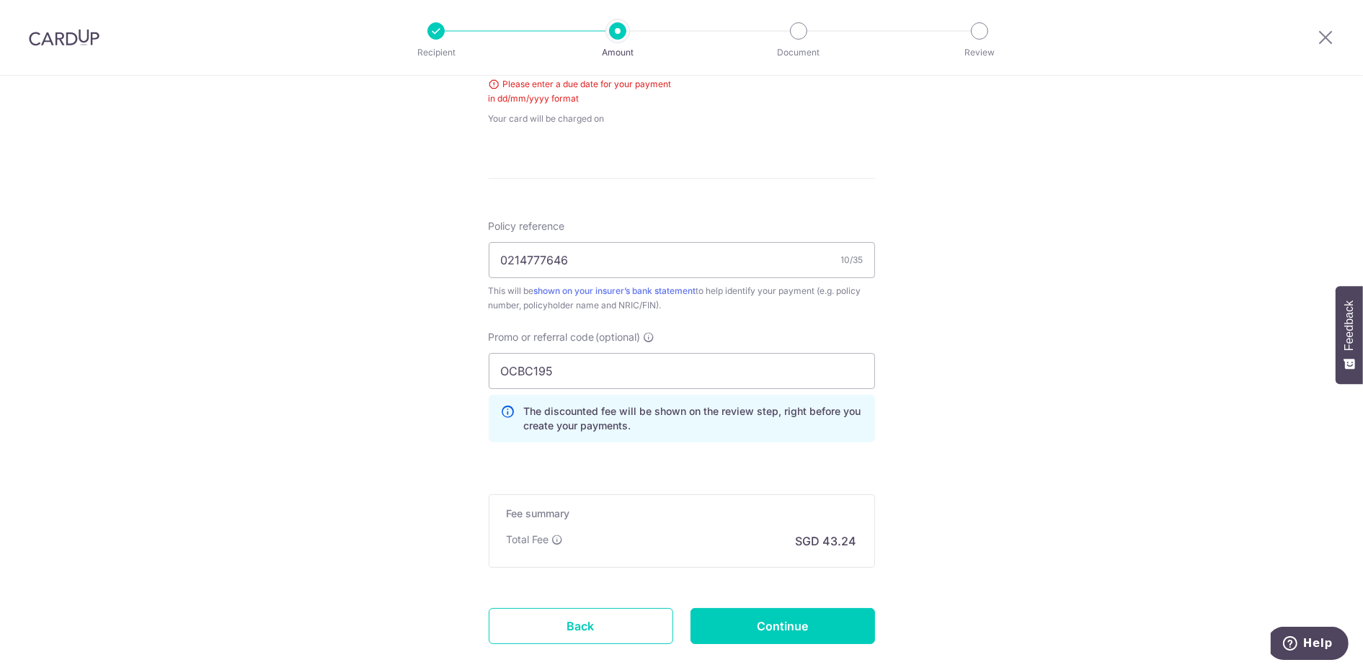
scroll to position [510, 0]
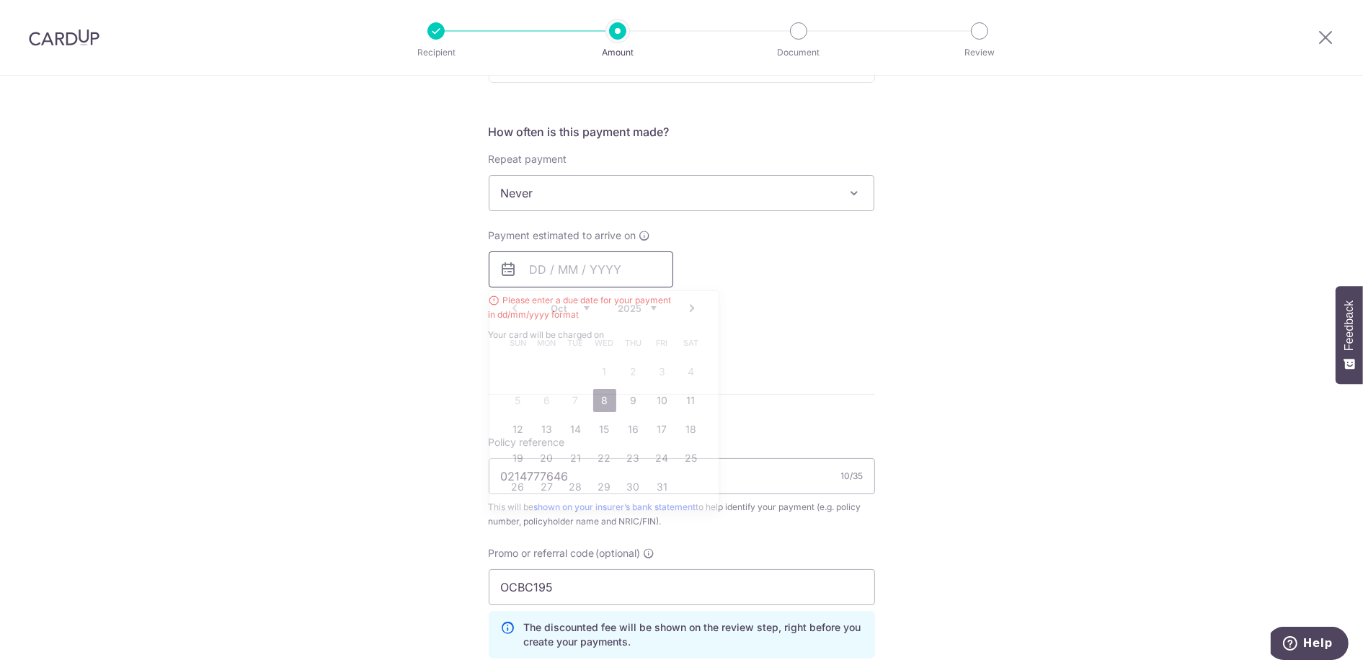
click at [529, 269] on input "text" at bounding box center [581, 269] width 184 height 36
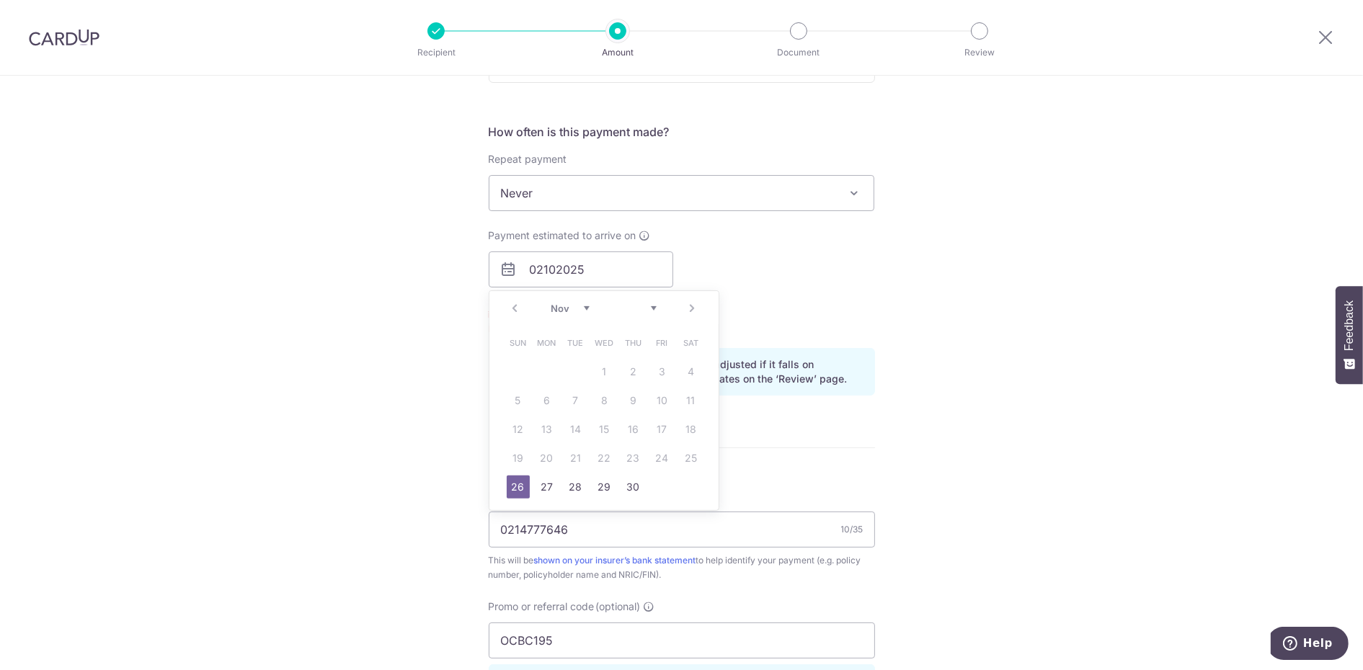
click at [597, 396] on table "Sun Mon Tue Wed Thu Fri Sat 1 2 3 4 5 6 7 8 9 10 11 12 13 14 15 16 17 18 19 20 …" at bounding box center [605, 415] width 202 height 173
click at [597, 397] on table "Sun Mon Tue Wed Thu Fri Sat 1 2 3 4 5 6 7 8 9 10 11 12 13 14 15 16 17 18 19 20 …" at bounding box center [605, 415] width 202 height 173
click at [581, 303] on select "Nov Dec" at bounding box center [570, 309] width 38 height 12
click at [512, 308] on div "Prev Next Nov Dec" at bounding box center [603, 308] width 229 height 35
click at [806, 232] on div "Payment estimated to arrive on 02102025 Prev Next Nov Dec Sun Mon Tue Wed Thu F…" at bounding box center [682, 282] width 404 height 108
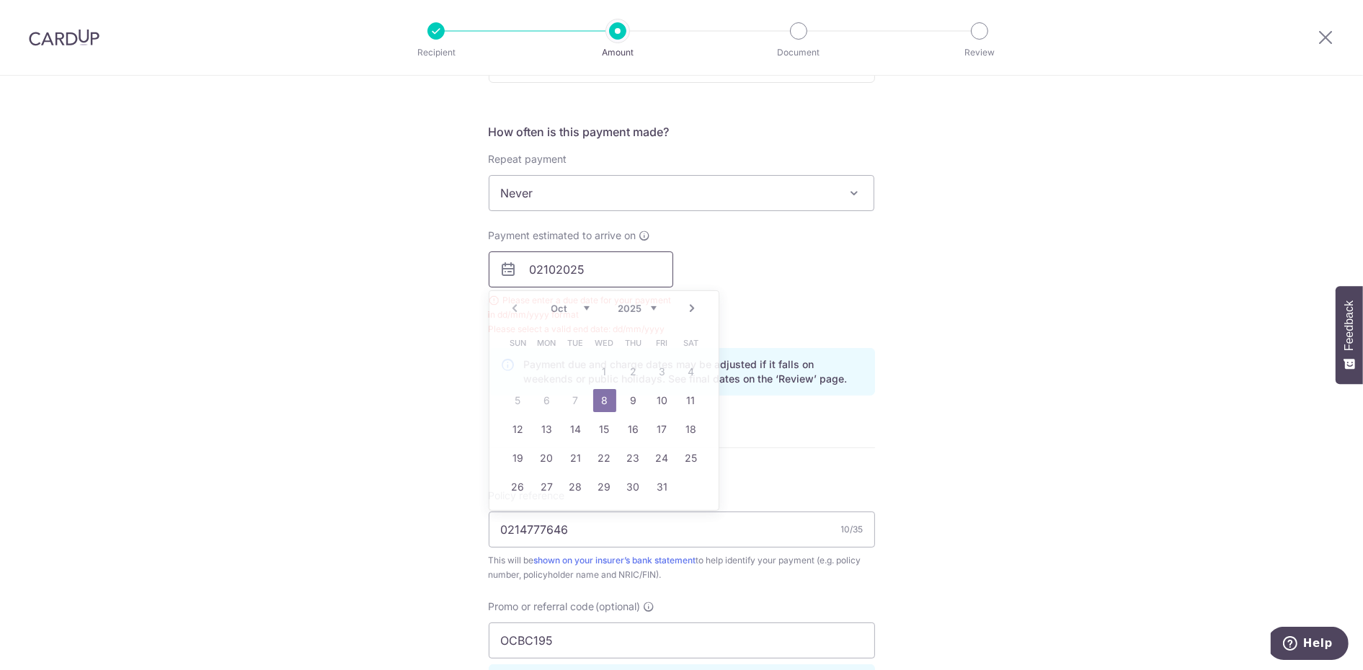
click at [614, 261] on input "02102025" at bounding box center [581, 269] width 184 height 36
click at [599, 394] on link "8" at bounding box center [604, 400] width 23 height 23
type input "[DATE]"
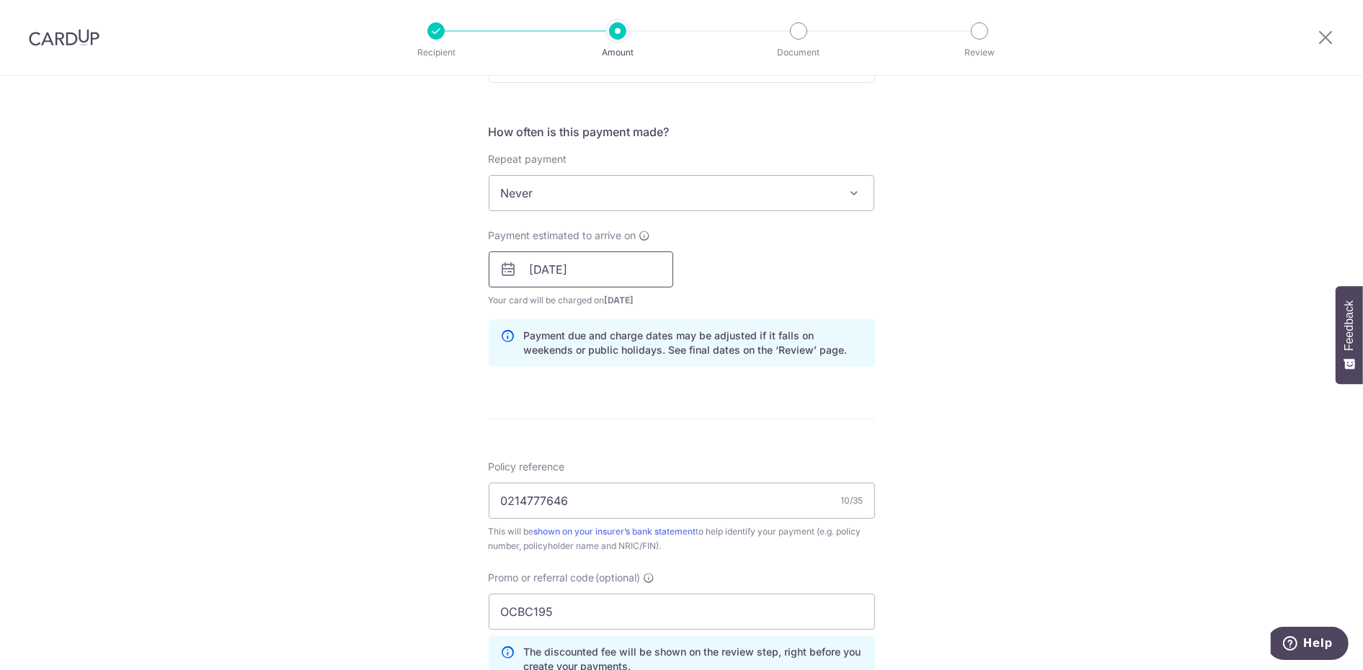
click at [549, 269] on input "[DATE]" at bounding box center [581, 269] width 184 height 36
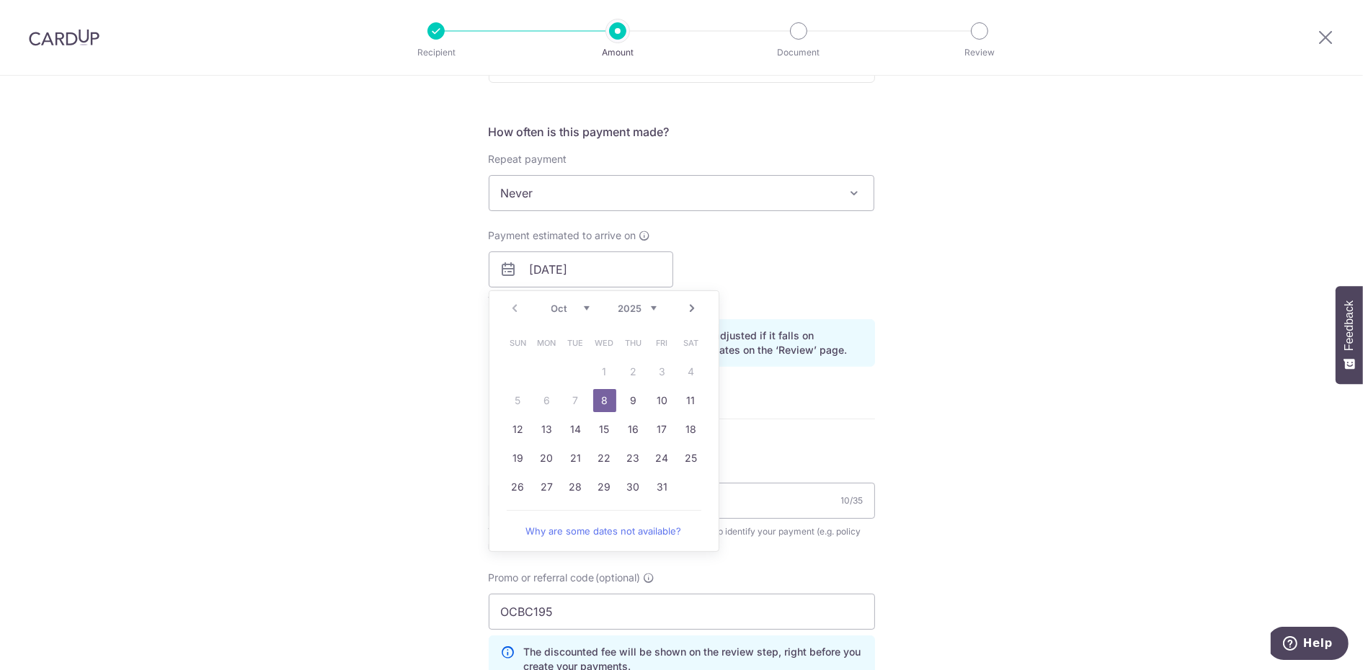
click at [566, 397] on table "Sun Mon Tue Wed Thu Fri Sat 1 2 3 4 5 6 7 8 9 10 11 12 13 14 15 16 17 18 19 20 …" at bounding box center [605, 415] width 202 height 173
drag, startPoint x: 600, startPoint y: 397, endPoint x: 749, endPoint y: 358, distance: 153.5
click at [602, 398] on link "8" at bounding box center [604, 400] width 23 height 23
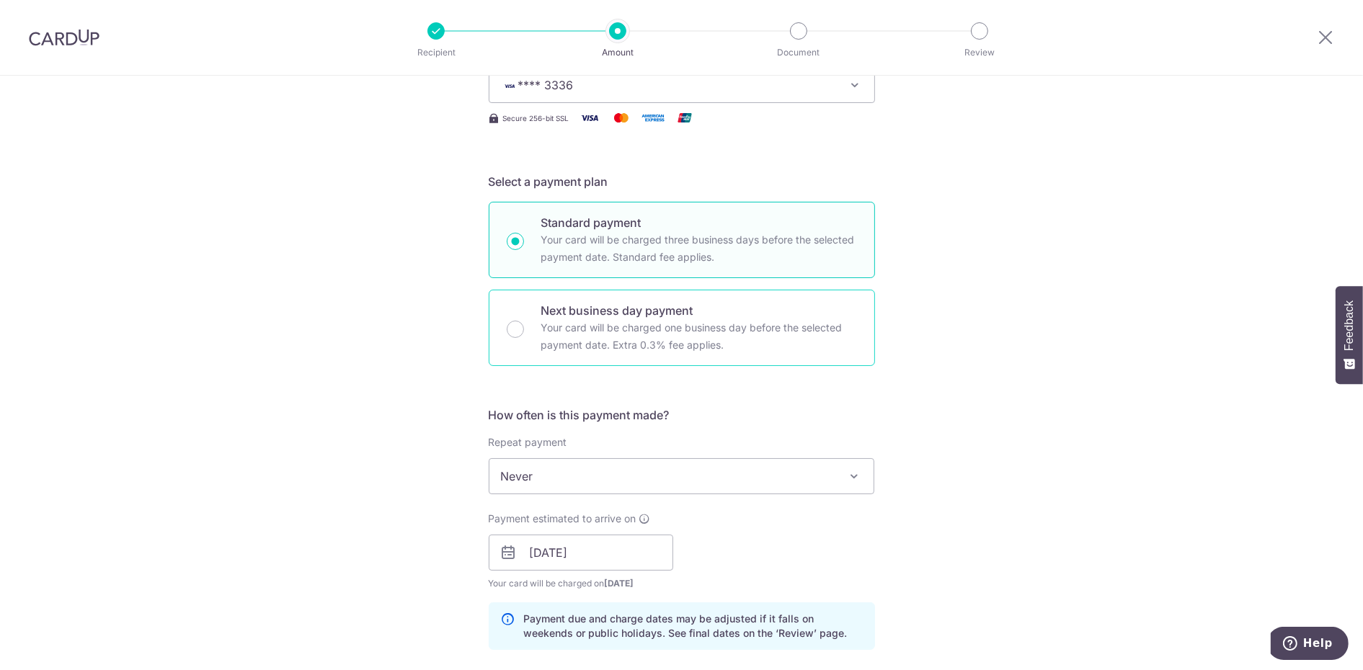
scroll to position [221, 0]
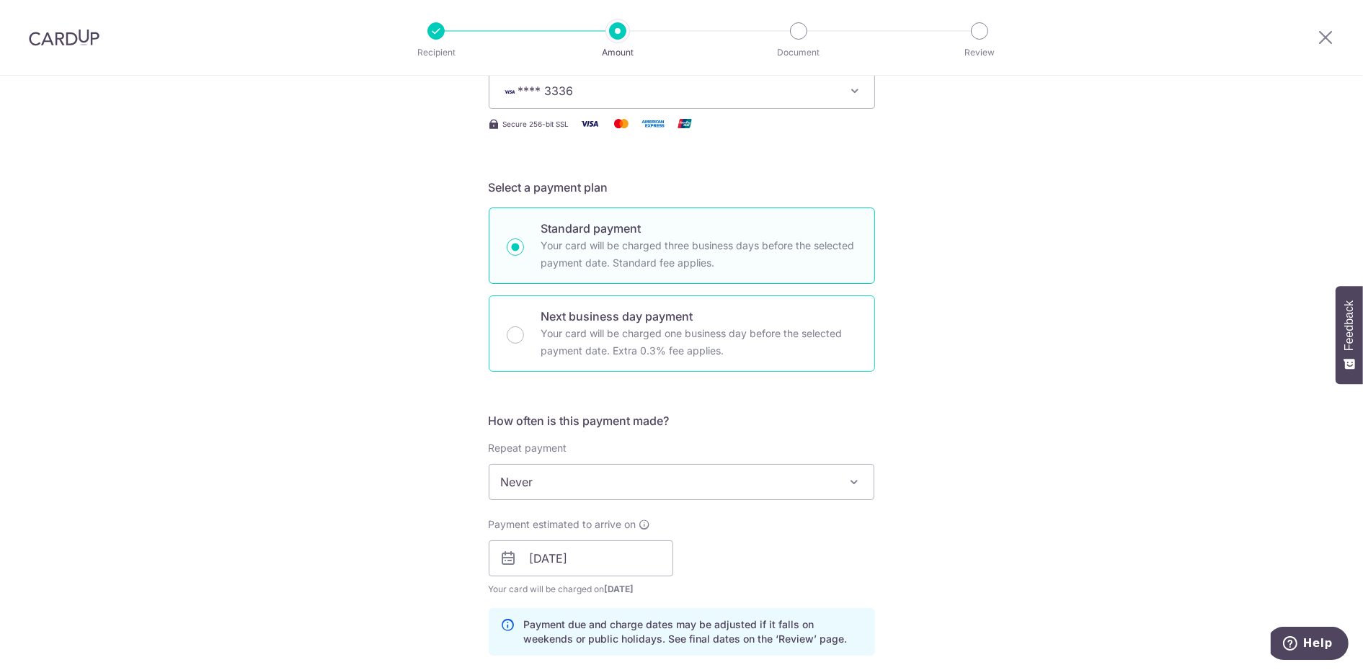
click at [668, 327] on p "Your card will be charged one business day before the selected payment date. Ex…" at bounding box center [699, 342] width 316 height 35
click at [524, 327] on input "Next business day payment Your card will be charged one business day before the…" at bounding box center [515, 334] width 17 height 17
radio input "false"
radio input "true"
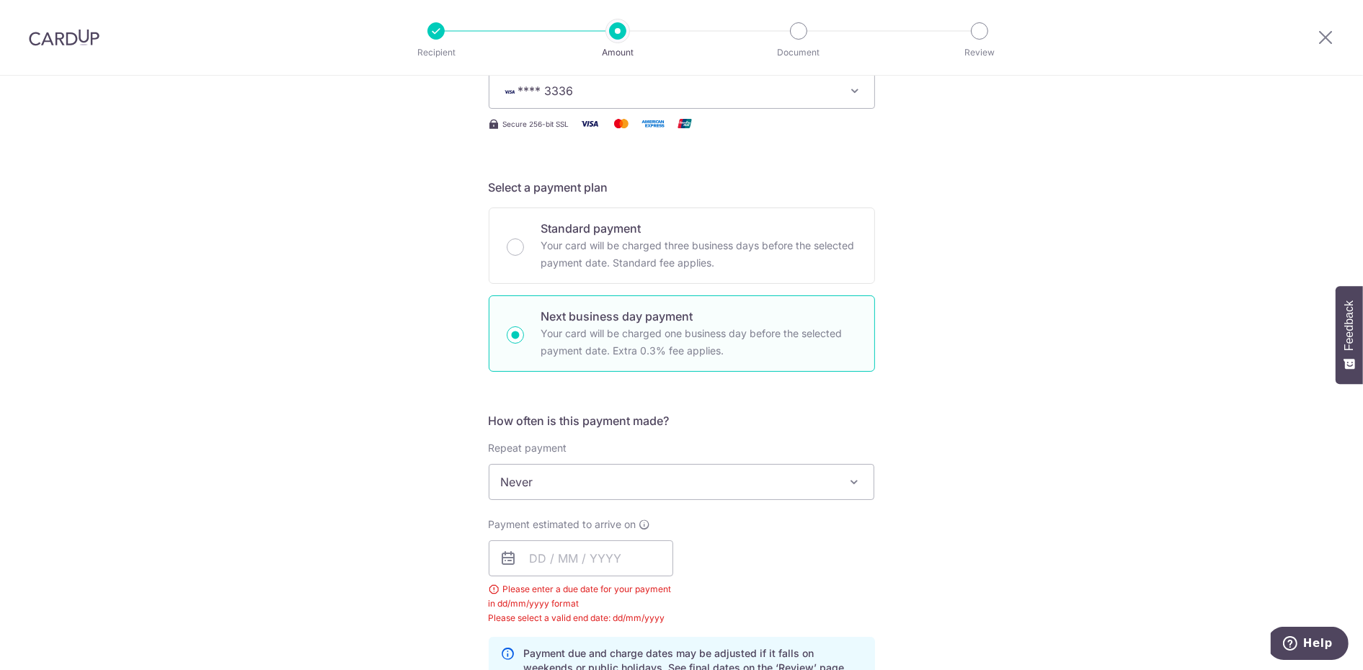
scroll to position [510, 0]
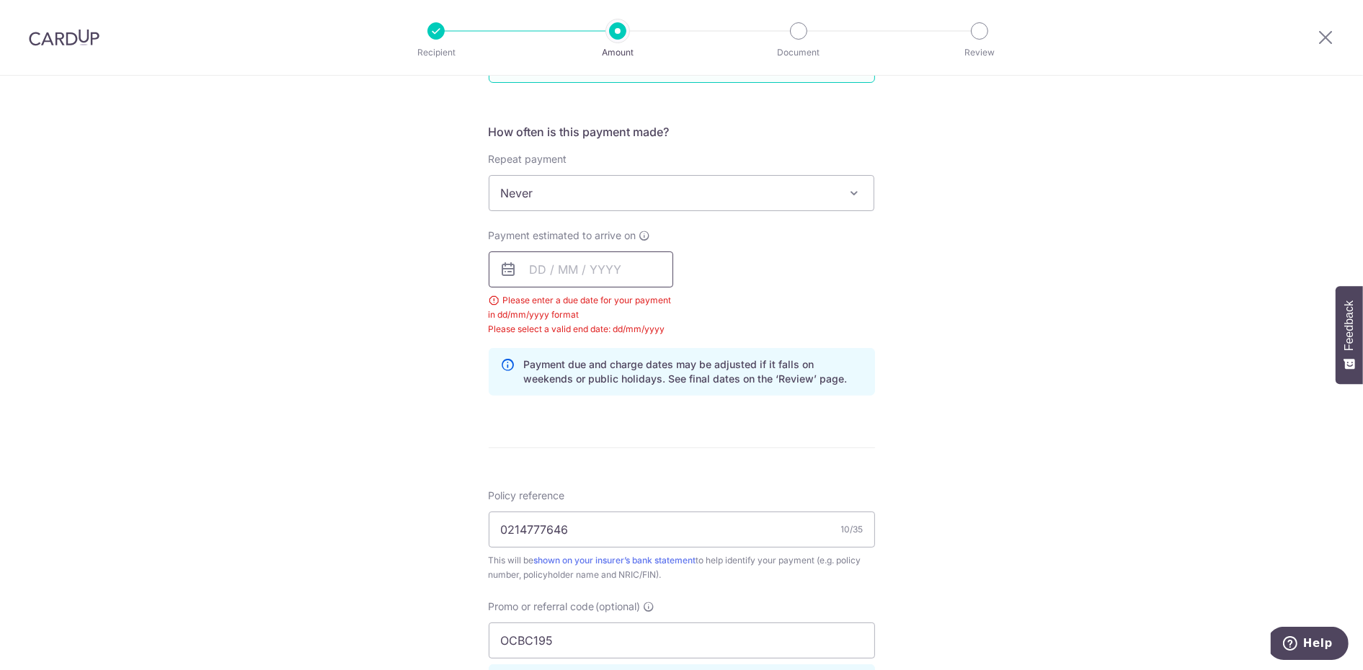
click at [533, 272] on input "text" at bounding box center [581, 269] width 184 height 36
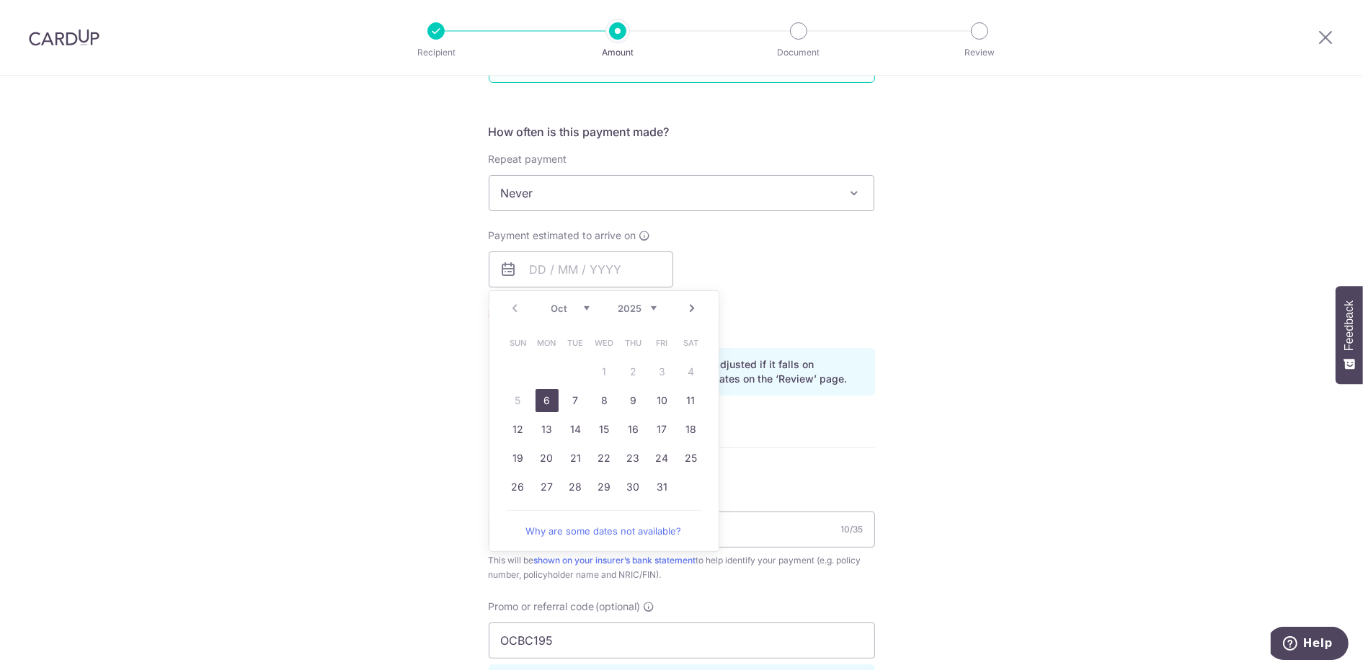
click at [541, 393] on link "6" at bounding box center [546, 400] width 23 height 23
type input "[DATE]"
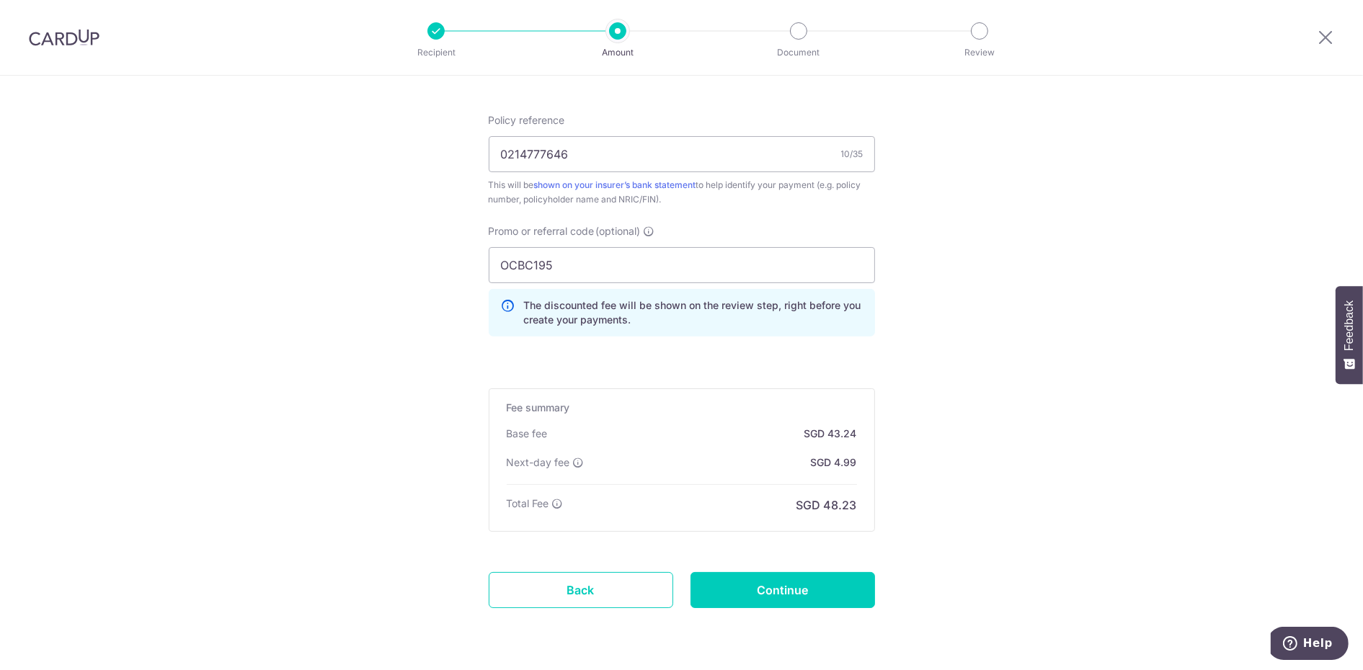
scroll to position [899, 0]
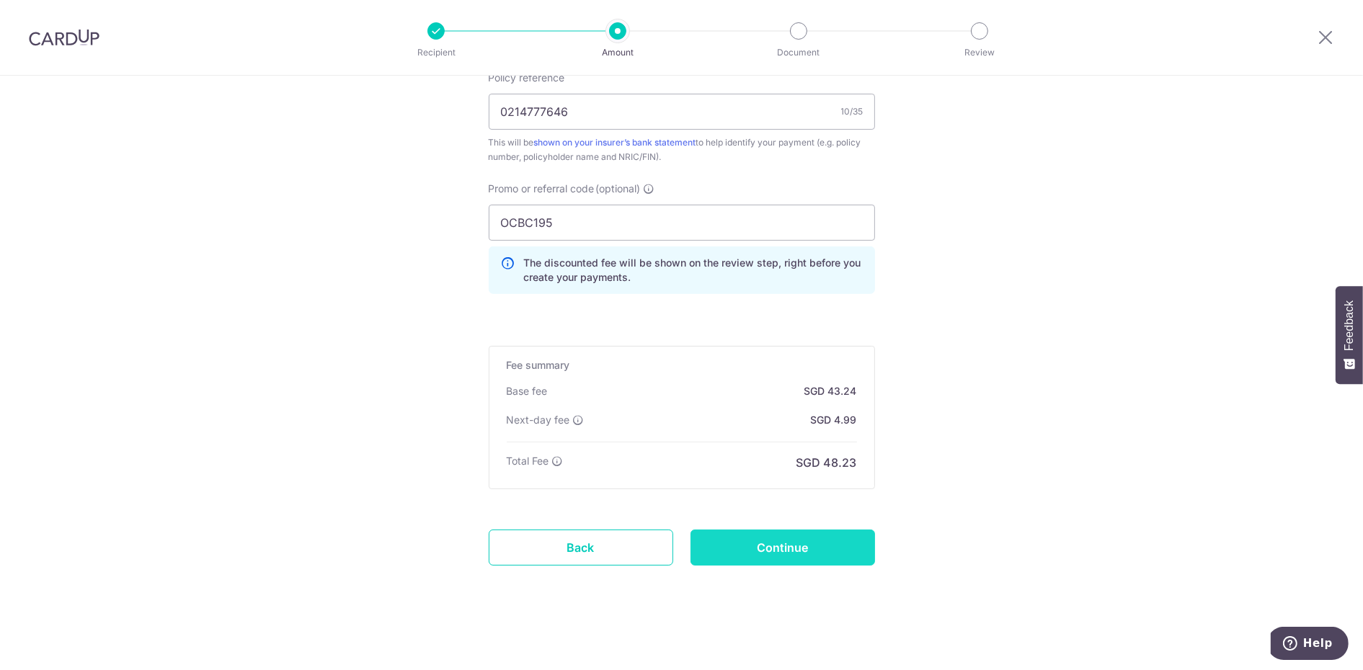
click at [781, 538] on input "Continue" at bounding box center [782, 548] width 184 height 36
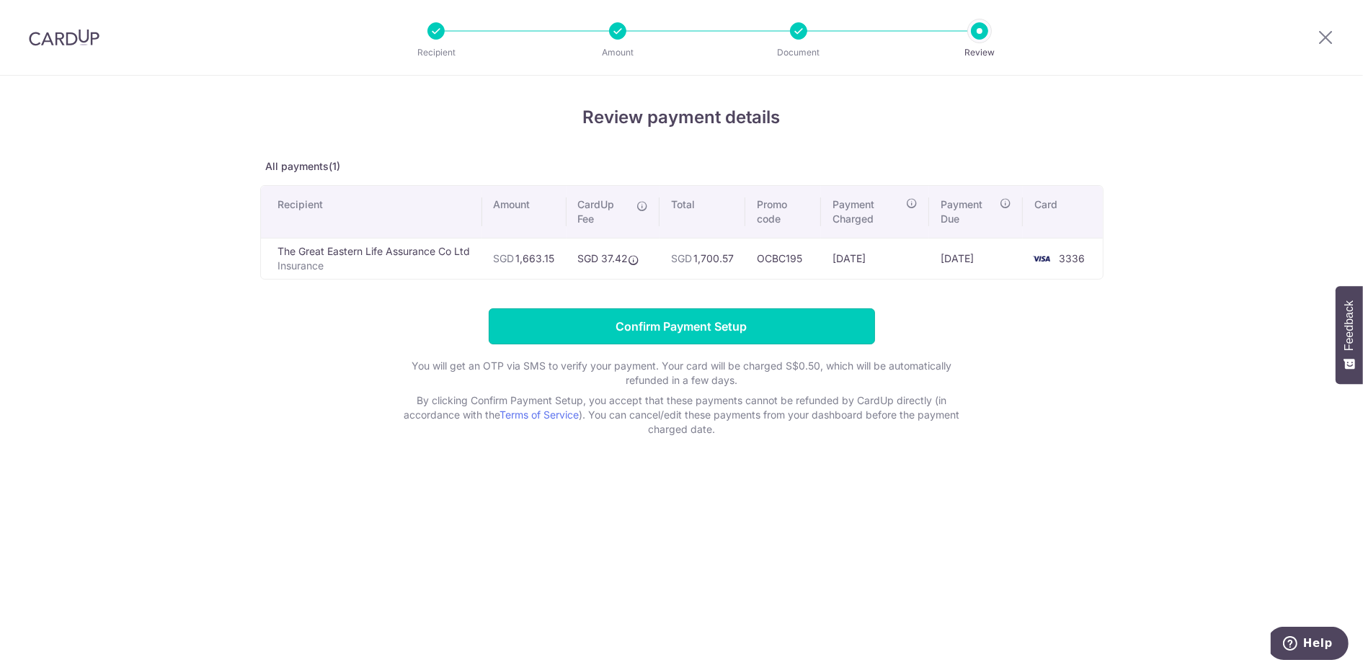
click at [646, 332] on input "Confirm Payment Setup" at bounding box center [682, 326] width 386 height 36
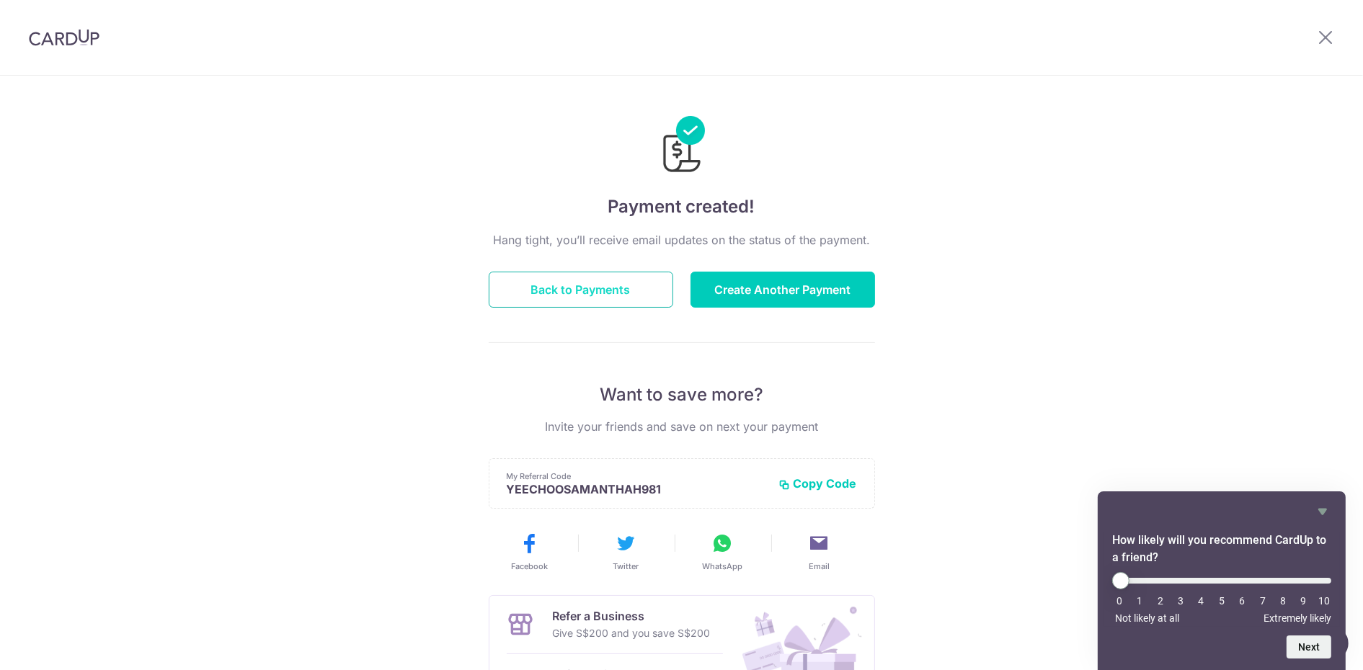
click at [561, 283] on button "Back to Payments" at bounding box center [581, 290] width 184 height 36
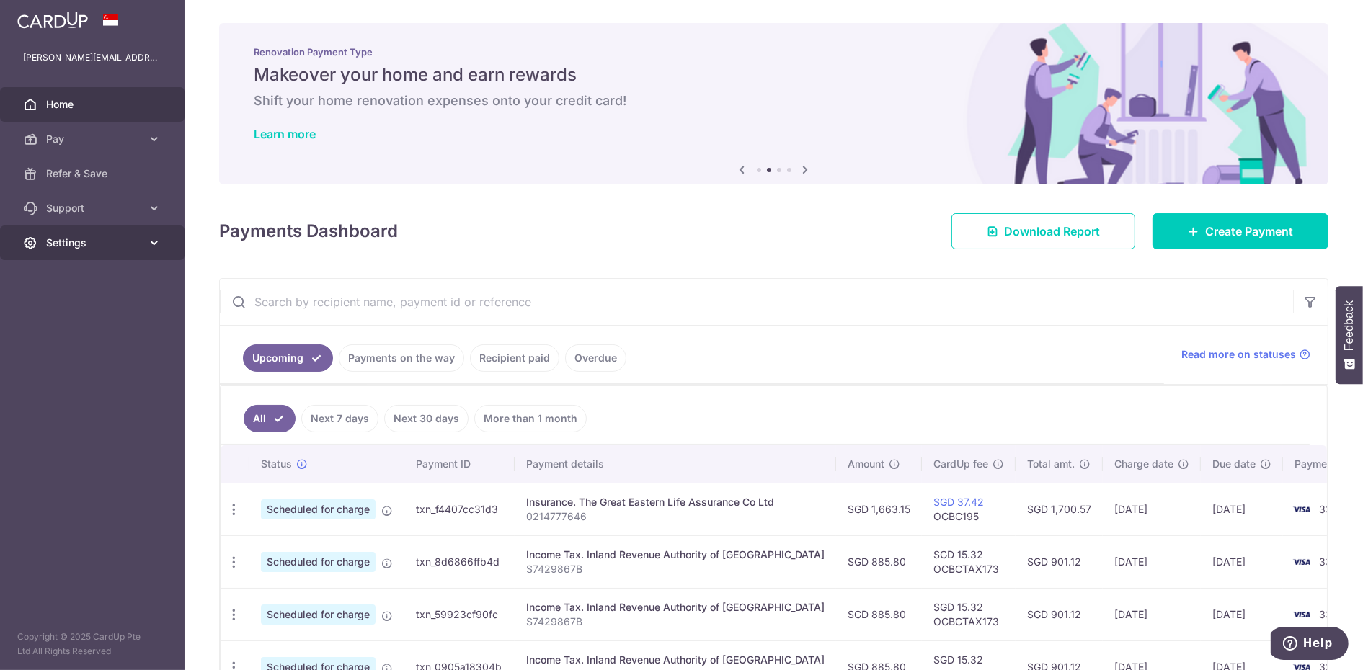
click at [108, 258] on link "Settings" at bounding box center [92, 243] width 184 height 35
click at [69, 310] on span "Logout" at bounding box center [93, 312] width 95 height 14
